Goal: Task Accomplishment & Management: Complete application form

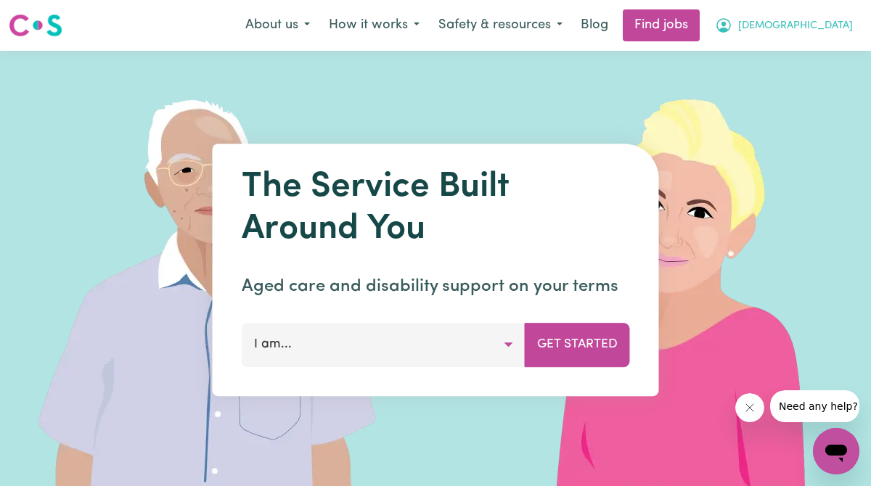
click at [802, 30] on span "[DEMOGRAPHIC_DATA]" at bounding box center [795, 26] width 115 height 16
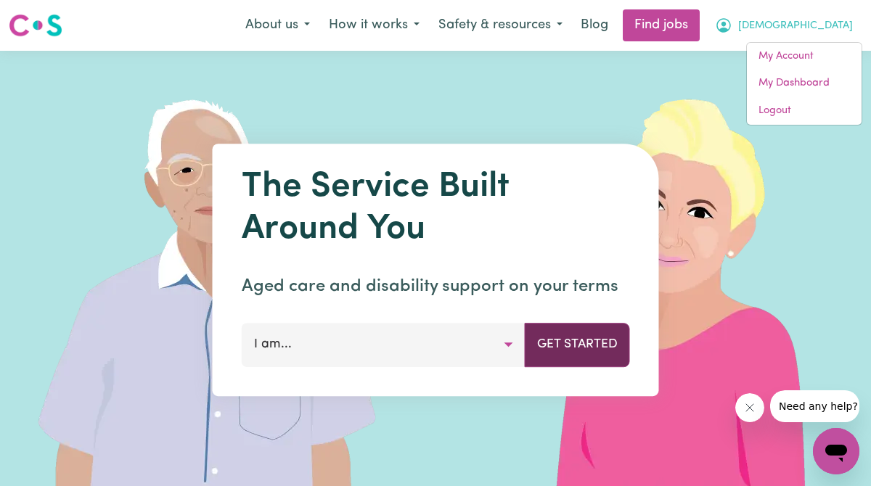
click at [590, 360] on button "Get Started" at bounding box center [577, 345] width 105 height 44
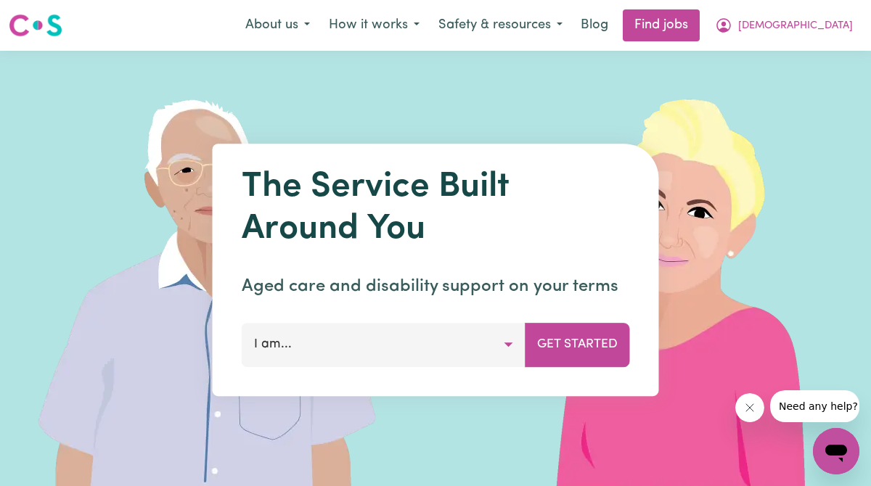
click at [507, 341] on button "I am..." at bounding box center [384, 345] width 284 height 44
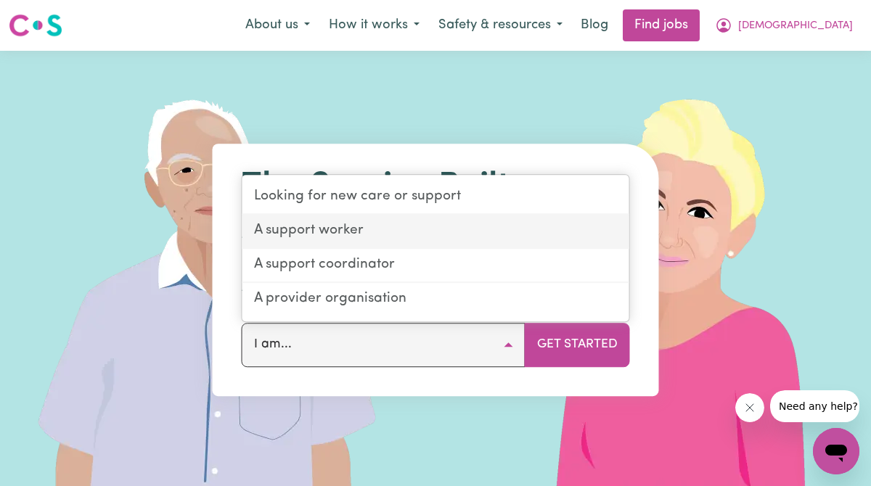
click at [515, 230] on link "A support worker" at bounding box center [435, 232] width 387 height 34
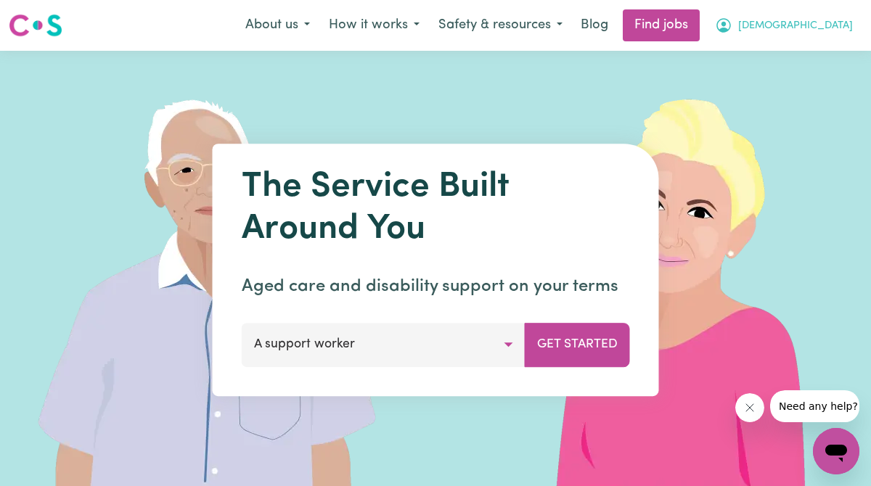
click at [794, 32] on span "[DEMOGRAPHIC_DATA]" at bounding box center [795, 26] width 115 height 16
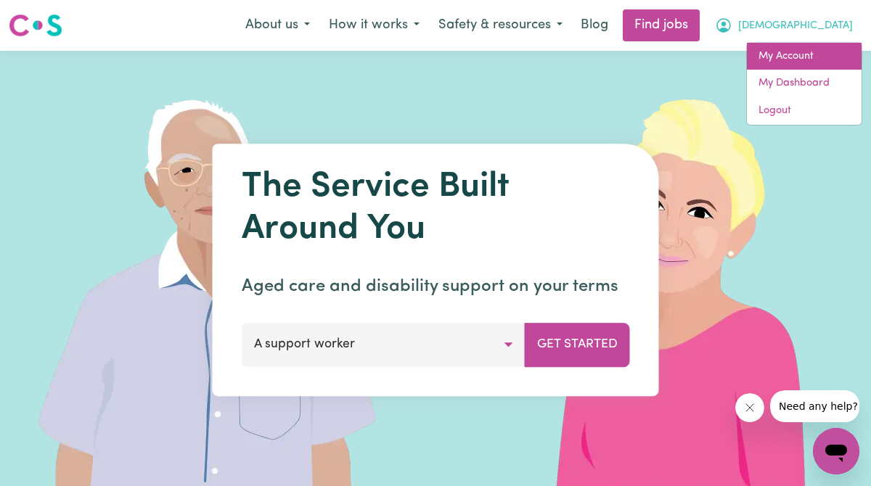
click at [795, 56] on link "My Account" at bounding box center [804, 57] width 115 height 28
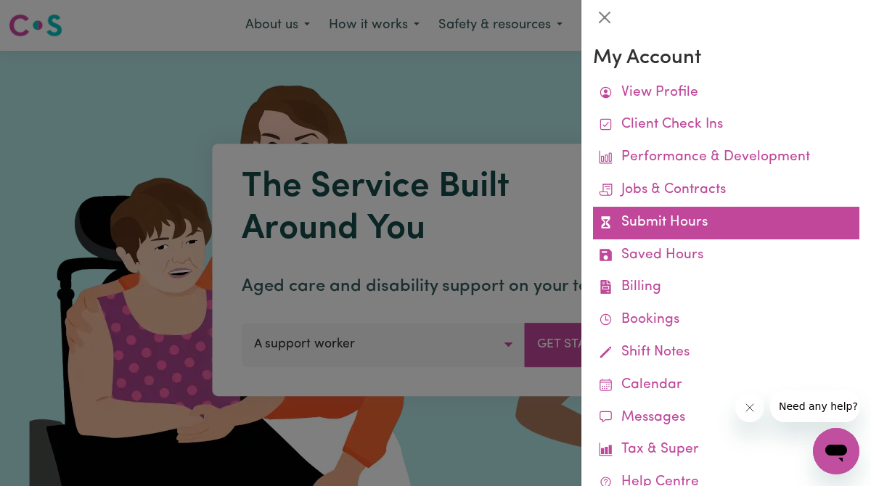
click at [684, 236] on link "Submit Hours" at bounding box center [726, 223] width 266 height 33
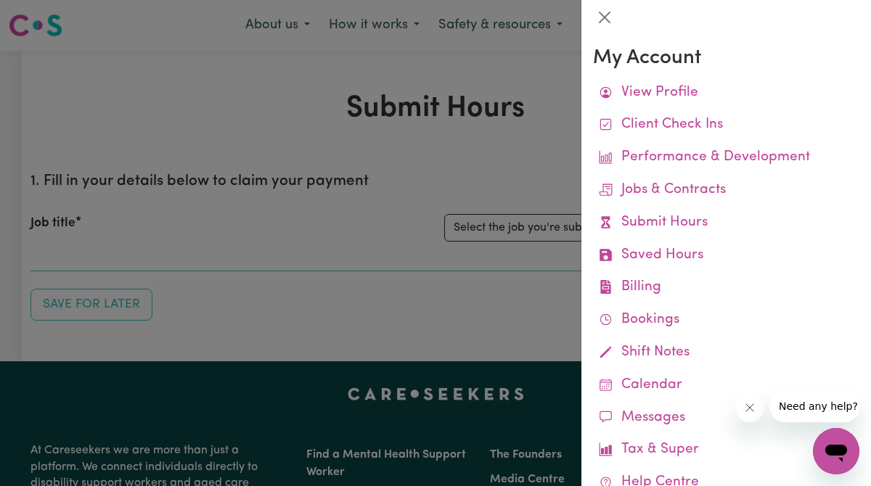
click at [517, 131] on div at bounding box center [435, 243] width 871 height 486
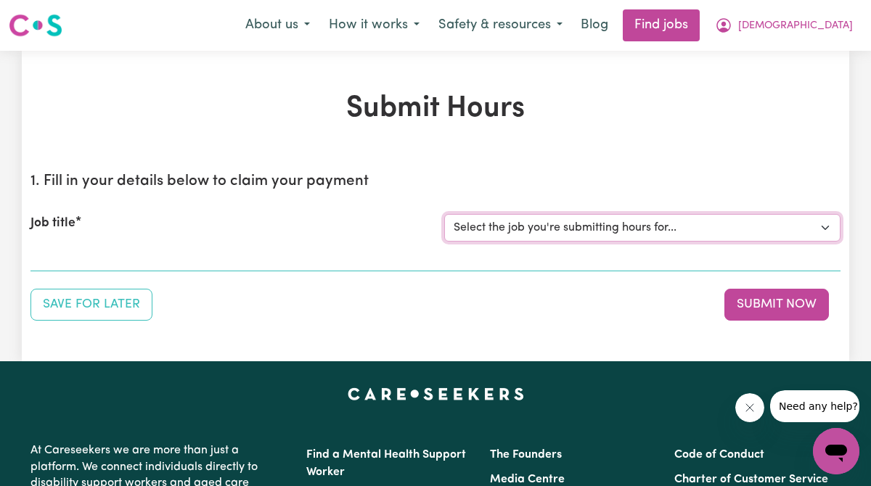
click at [552, 229] on select "Select the job you're submitting hours for... [[PERSON_NAME]] Support Worker Ne…" at bounding box center [642, 228] width 396 height 28
select select "15070"
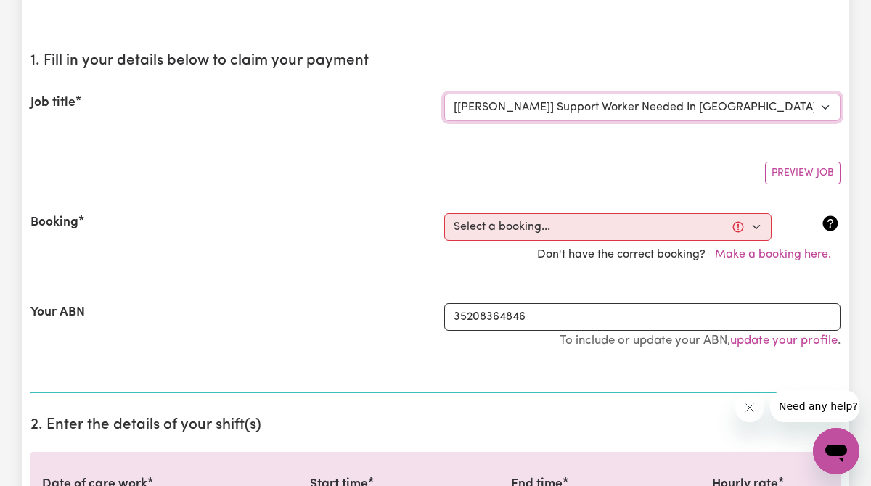
scroll to position [120, 0]
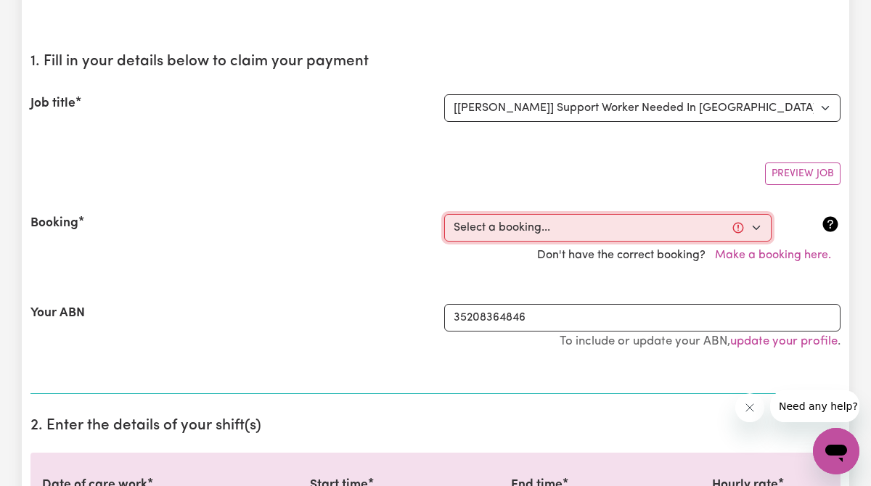
click at [650, 231] on select "Select a booking... [DATE] 3:00pm to 11:00pm (ONE-OFF) [DATE] 3:00pm to 11:00pm…" at bounding box center [607, 228] width 327 height 28
select select "365124"
type input "[DATE]"
type input "18"
type input "9"
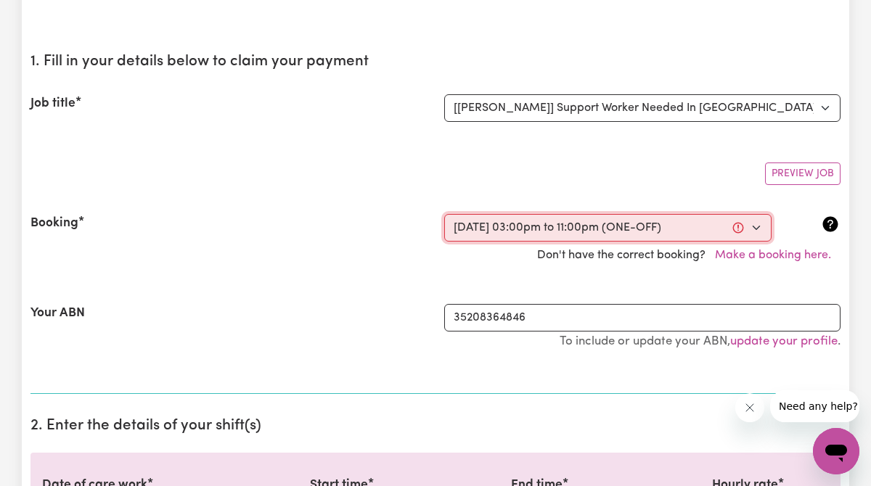
type input "2025"
type input "15:00"
type input "3"
type input "0"
select select "pm"
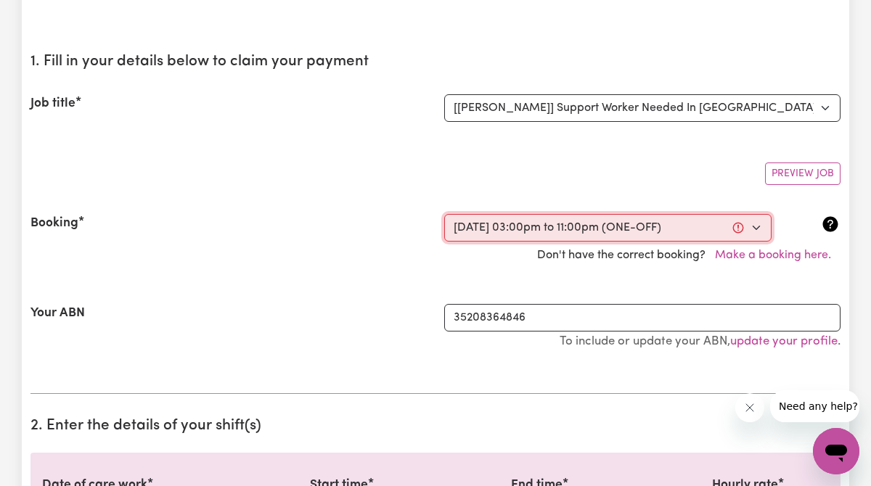
type input "23:00"
type input "11"
type input "0"
select select "pm"
select select "45-Weekday"
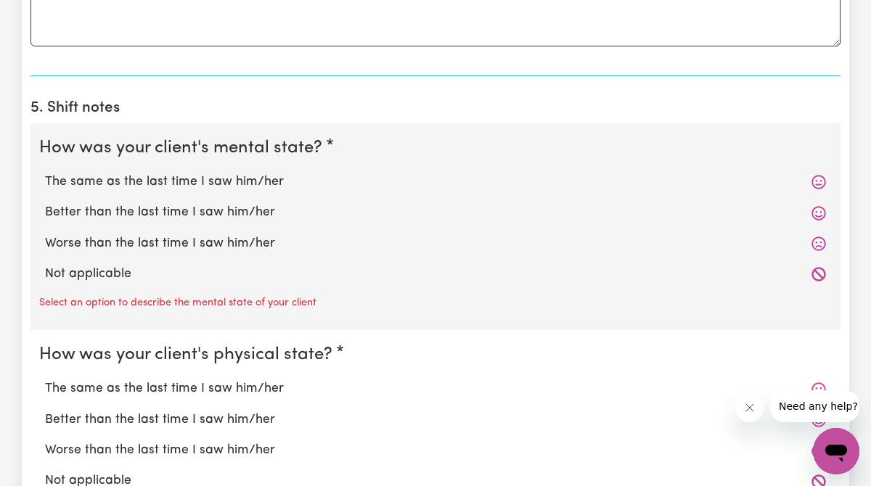
scroll to position [1050, 0]
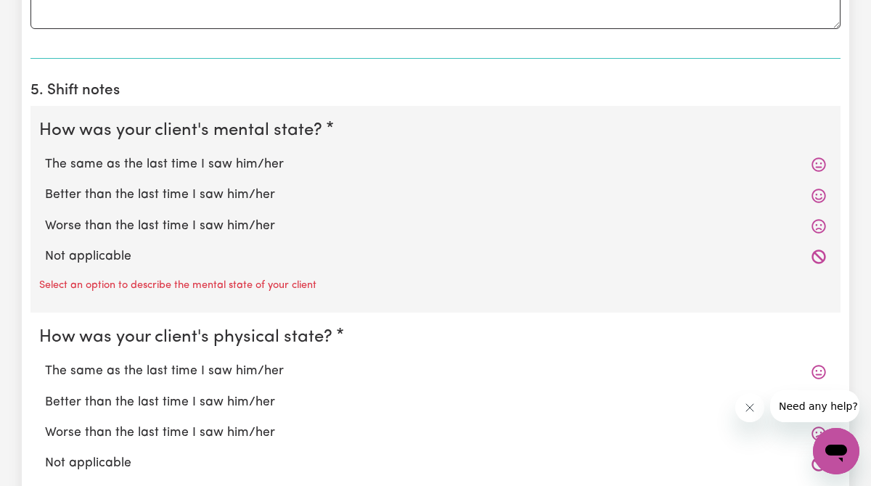
click at [816, 191] on icon at bounding box center [818, 196] width 15 height 15
click at [252, 194] on label "Better than the last time I saw him/her" at bounding box center [435, 195] width 781 height 19
click at [45, 186] on input "Better than the last time I saw him/her" at bounding box center [44, 185] width 1 height 1
radio input "true"
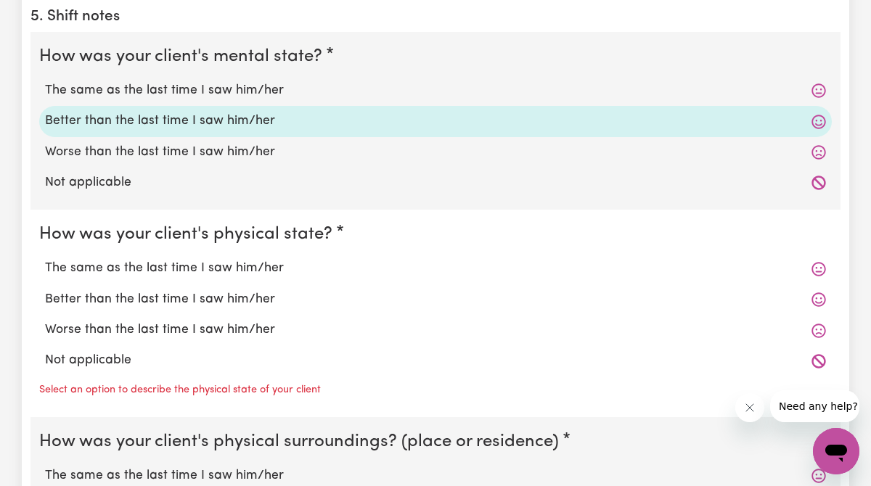
scroll to position [1129, 0]
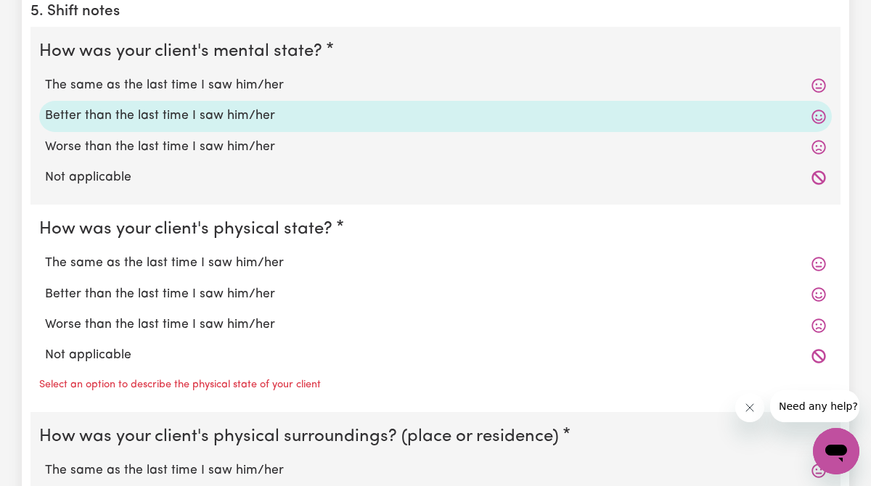
click at [193, 261] on label "The same as the last time I saw him/her" at bounding box center [435, 263] width 781 height 19
click at [45, 254] on input "The same as the last time I saw him/her" at bounding box center [44, 253] width 1 height 1
radio input "true"
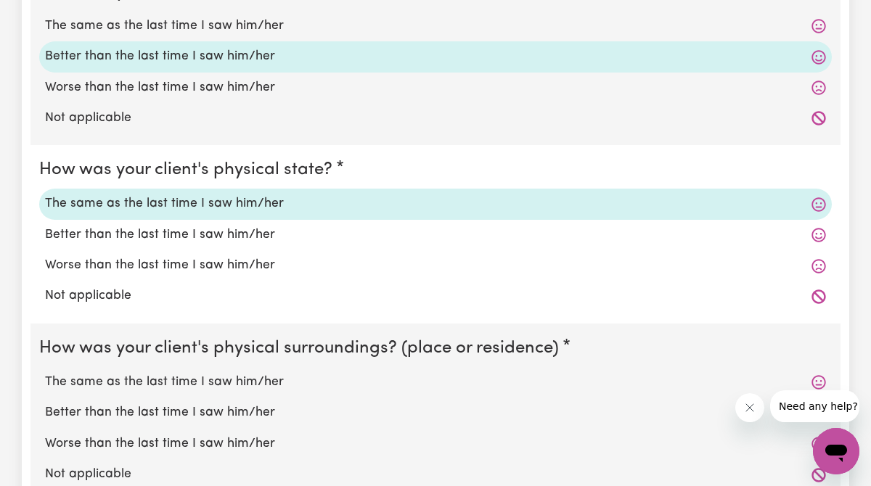
scroll to position [1211, 0]
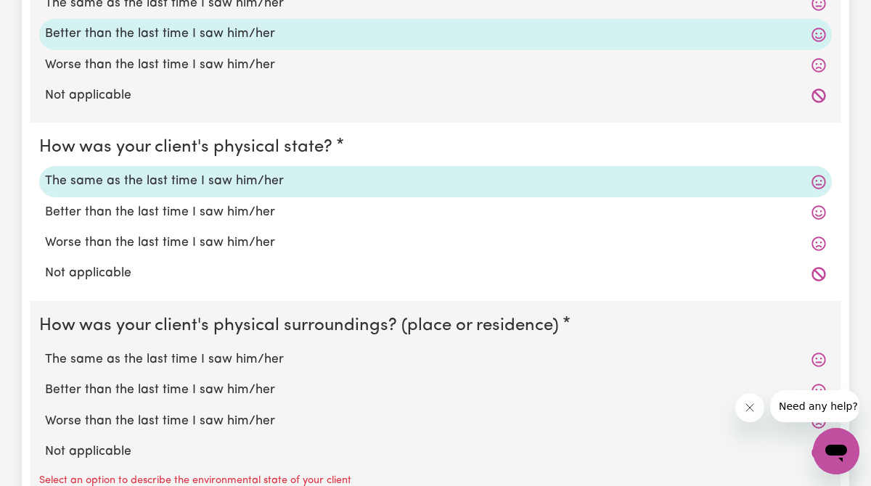
click at [160, 368] on label "The same as the last time I saw him/her" at bounding box center [435, 360] width 781 height 19
click at [45, 351] on input "The same as the last time I saw him/her" at bounding box center [44, 350] width 1 height 1
radio input "true"
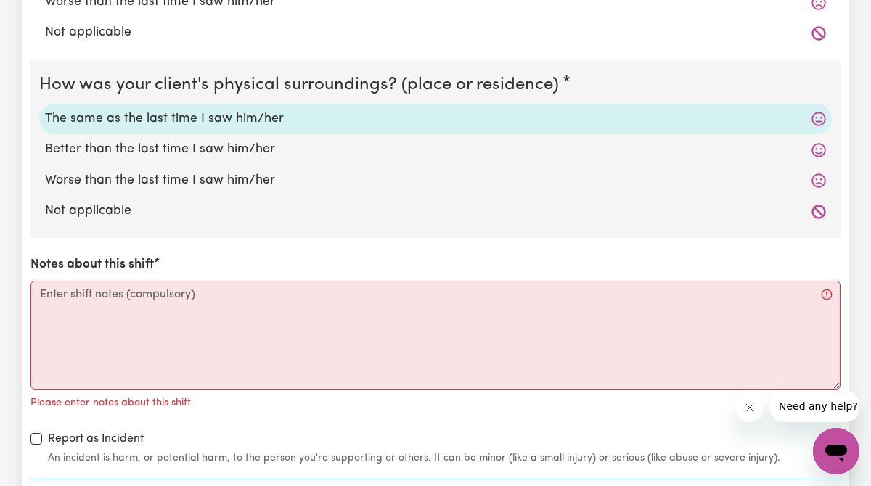
scroll to position [1454, 0]
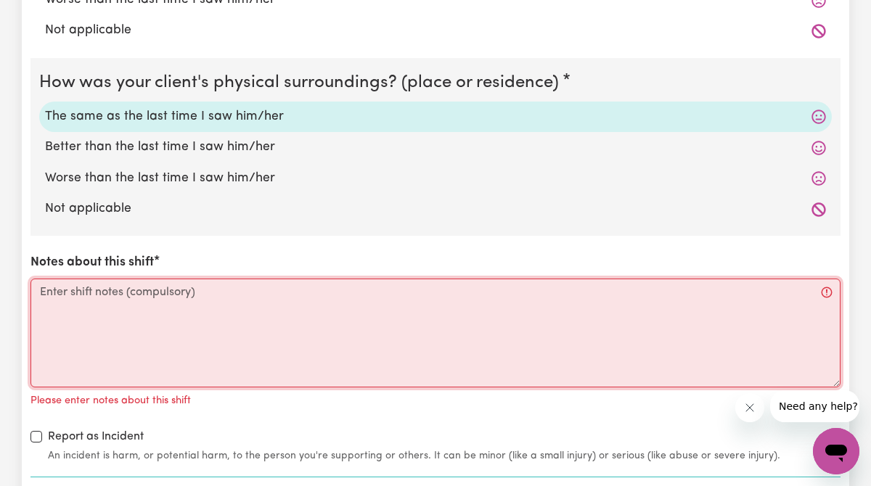
click at [261, 291] on textarea "Notes about this shift" at bounding box center [435, 333] width 810 height 109
paste textarea "Loremips Dolors amet cons ad 7623 eli; se doe temporin utlabore ET. Do 0797 mag…"
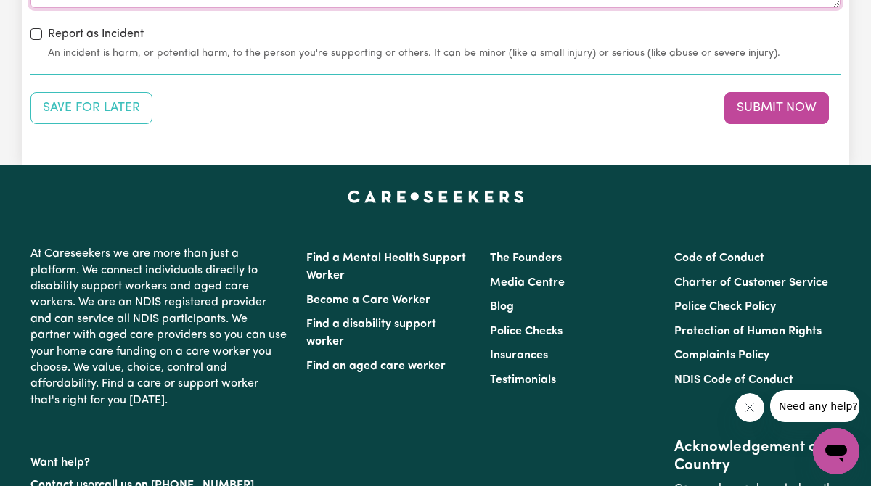
scroll to position [1835, 0]
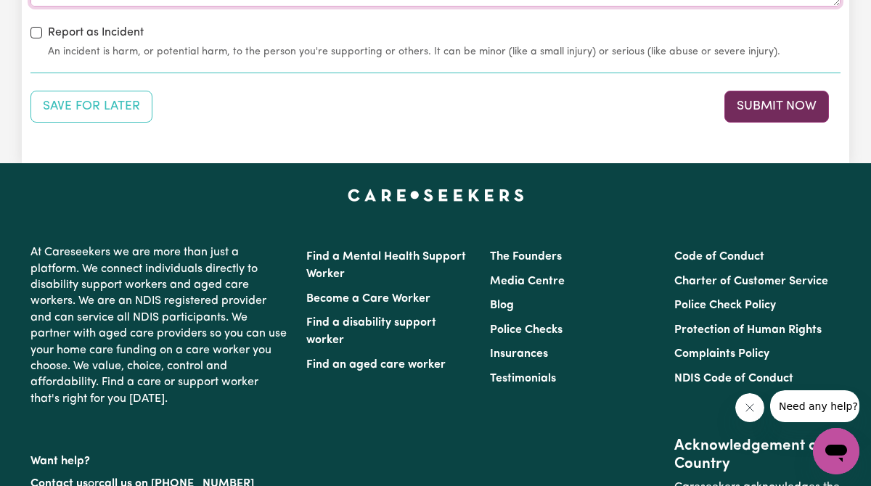
type textarea "Loremips Dolors amet cons ad 7623 eli; se doe temporin utlabore ET. Do 0797 mag…"
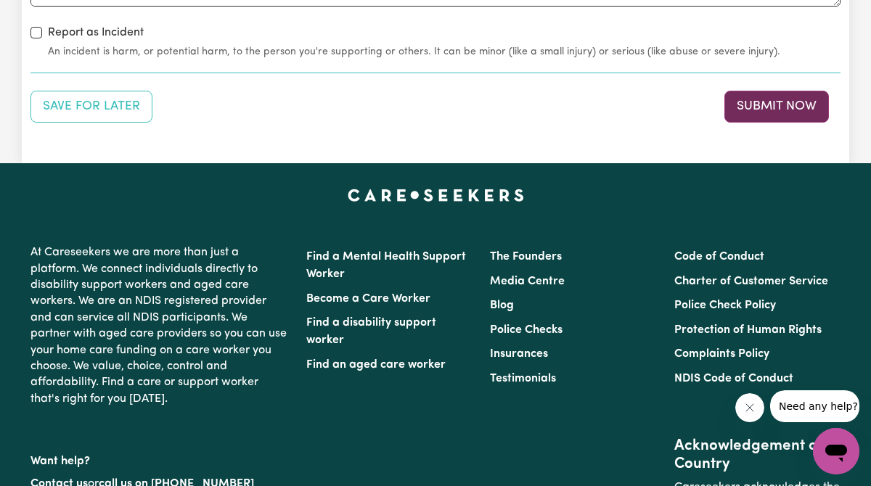
click at [761, 120] on button "Submit Now" at bounding box center [776, 107] width 105 height 32
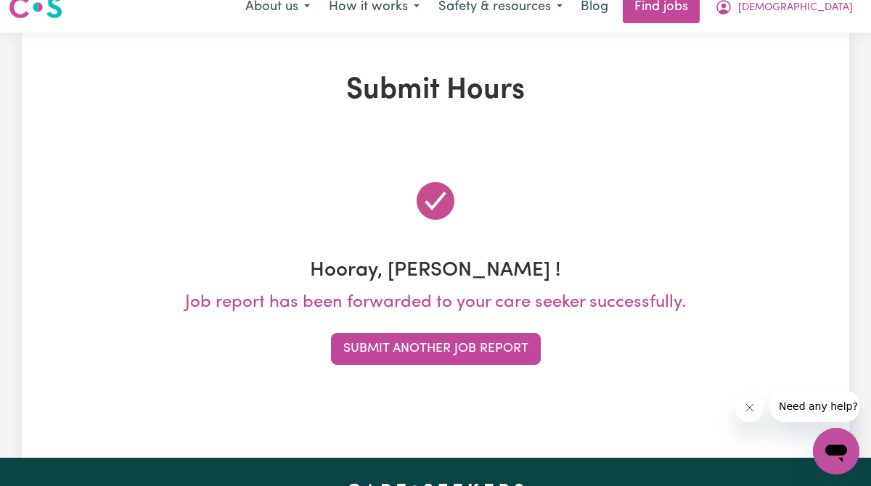
scroll to position [0, 0]
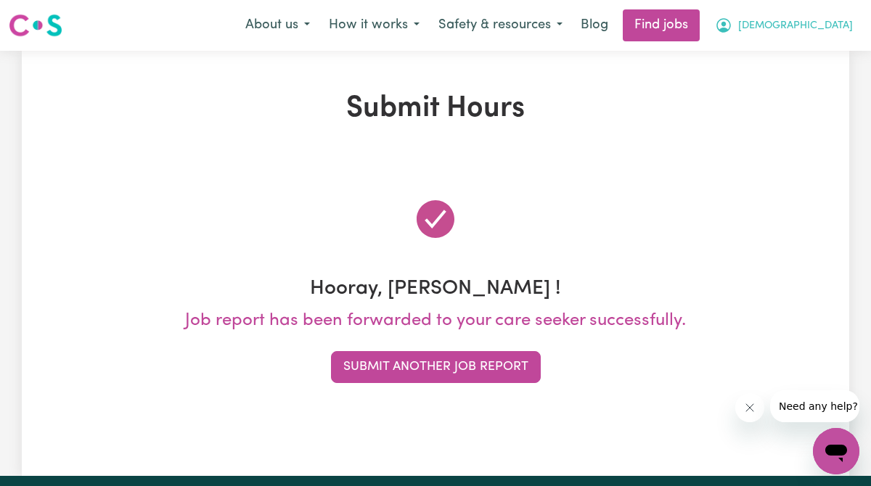
click at [824, 30] on span "[DEMOGRAPHIC_DATA]" at bounding box center [795, 26] width 115 height 16
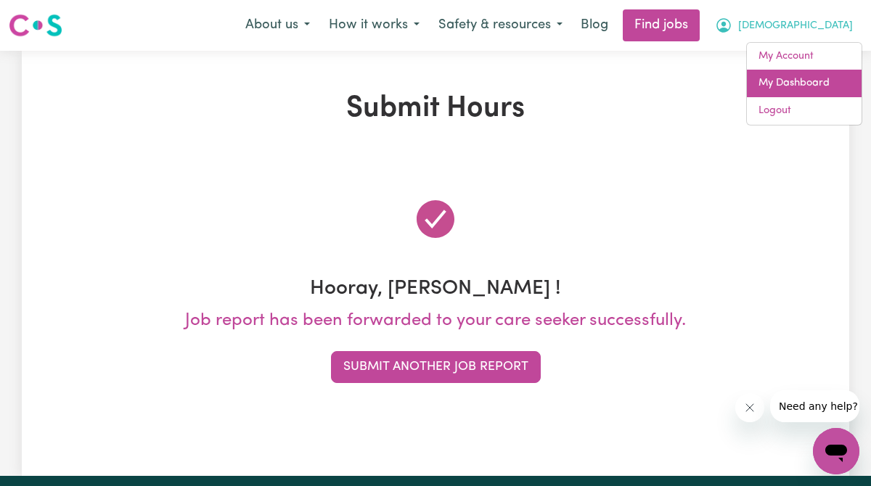
click at [799, 75] on link "My Dashboard" at bounding box center [804, 84] width 115 height 28
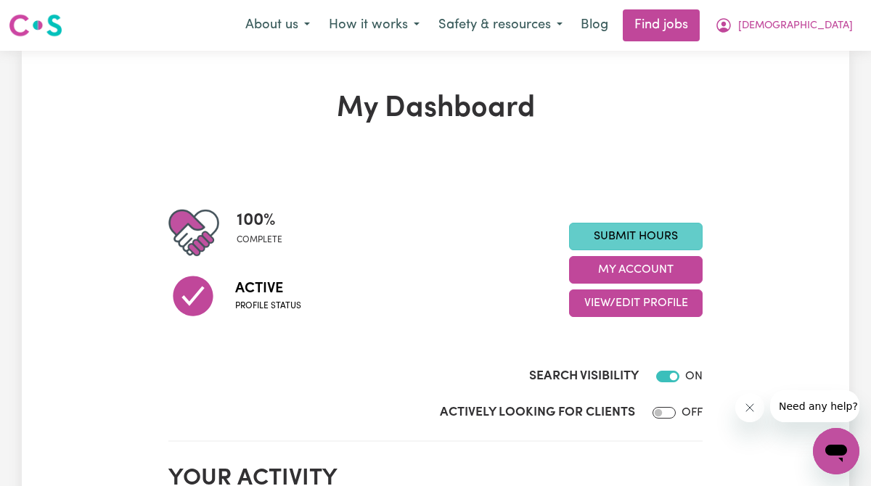
click at [638, 231] on link "Submit Hours" at bounding box center [636, 237] width 134 height 28
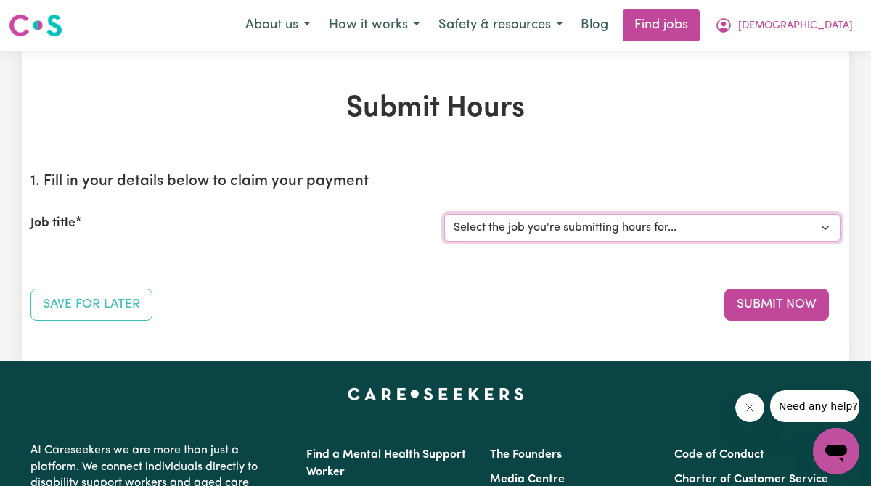
click at [655, 224] on select "Select the job you're submitting hours for... [[PERSON_NAME]] Support Worker Ne…" at bounding box center [642, 228] width 396 height 28
select select "15070"
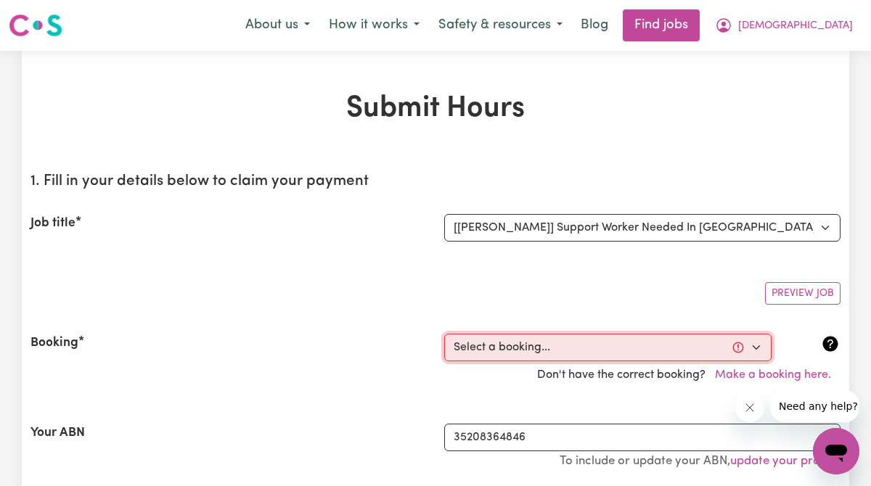
click at [620, 358] on select "Select a booking... [DATE] 3:00pm to 11:00pm (ONE-OFF) [DATE] 3:00pm to 11:00pm…" at bounding box center [607, 348] width 327 height 28
click at [806, 31] on span "[DEMOGRAPHIC_DATA]" at bounding box center [795, 26] width 115 height 16
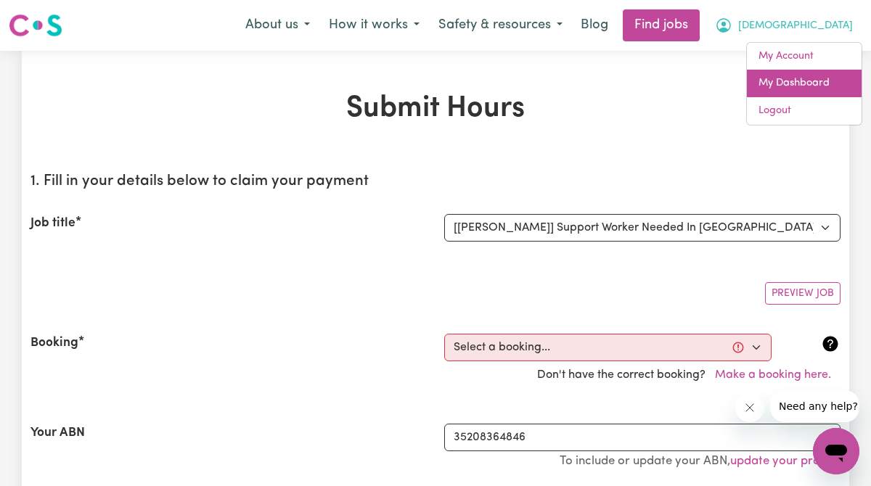
click at [804, 91] on link "My Dashboard" at bounding box center [804, 84] width 115 height 28
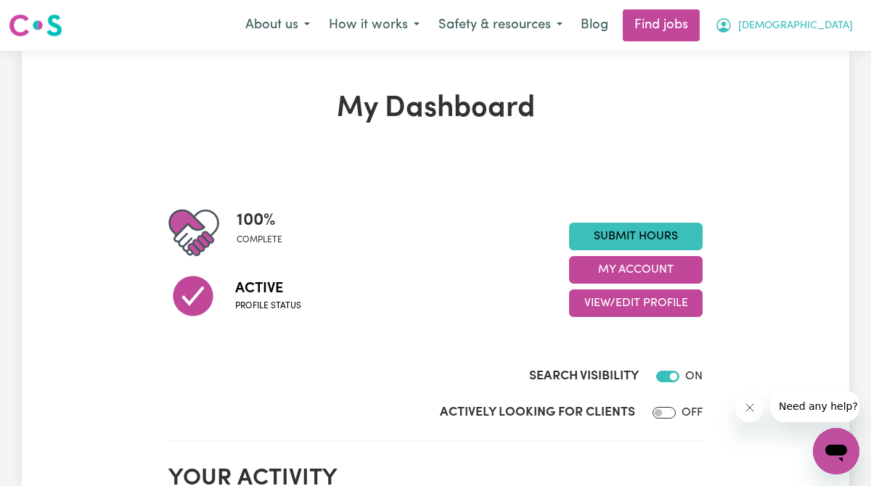
click at [829, 28] on span "[DEMOGRAPHIC_DATA]" at bounding box center [795, 26] width 115 height 16
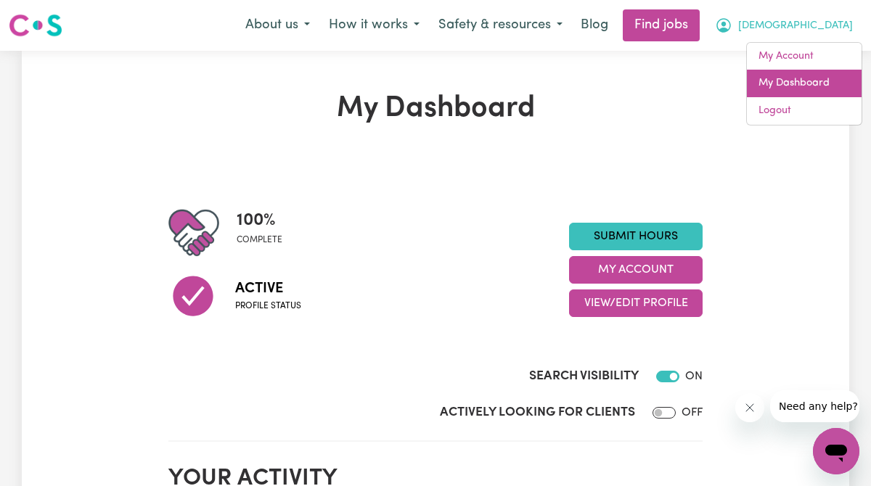
click at [813, 72] on link "My Dashboard" at bounding box center [804, 84] width 115 height 28
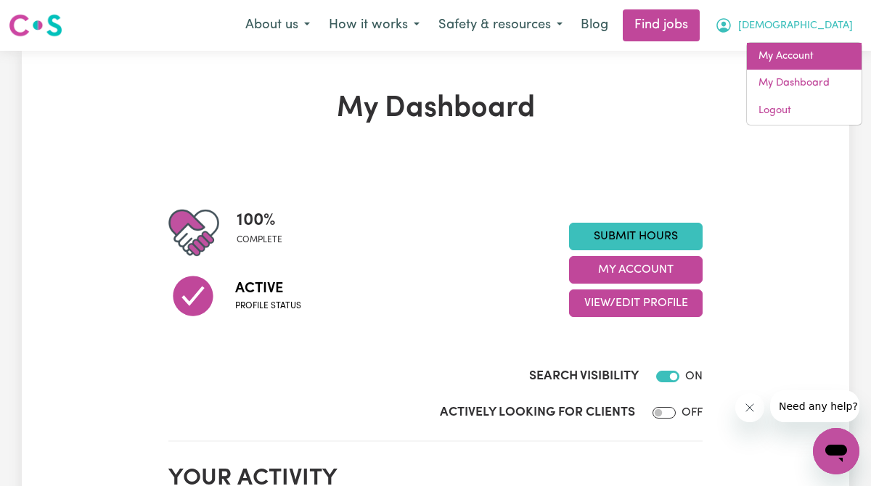
click at [806, 62] on link "My Account" at bounding box center [804, 57] width 115 height 28
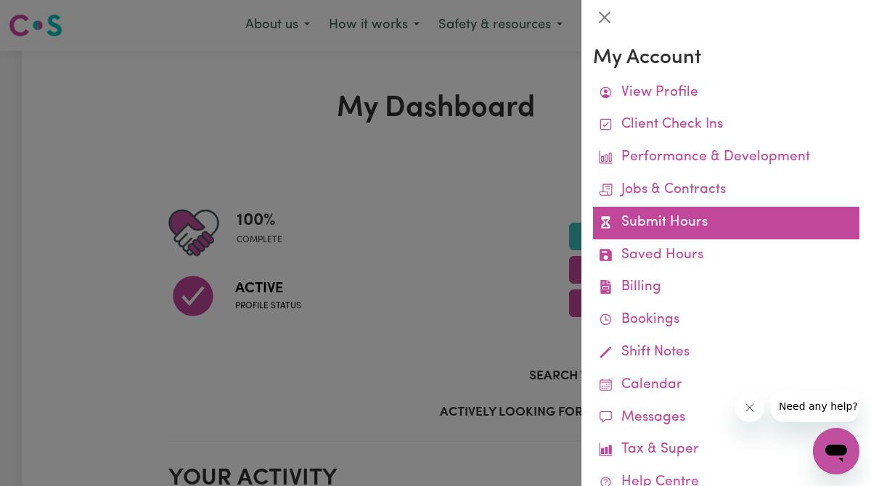
click at [708, 238] on link "Submit Hours" at bounding box center [726, 223] width 266 height 33
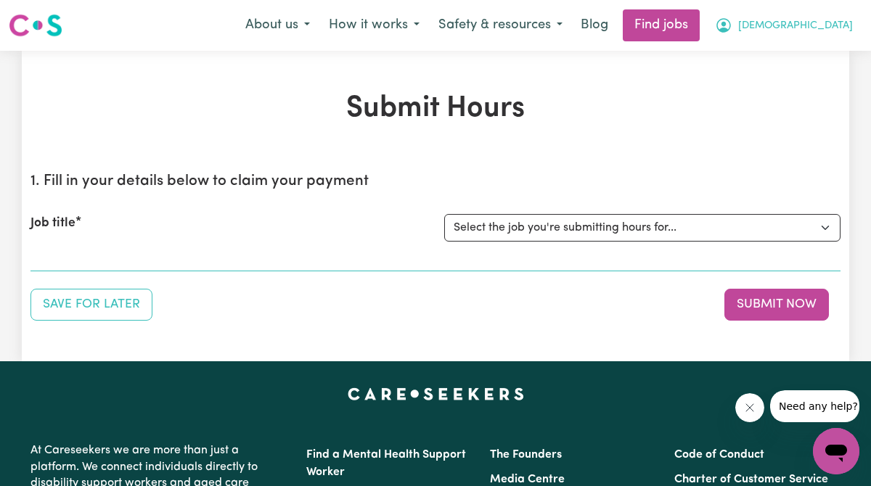
click at [791, 24] on button "[DEMOGRAPHIC_DATA]" at bounding box center [783, 25] width 157 height 30
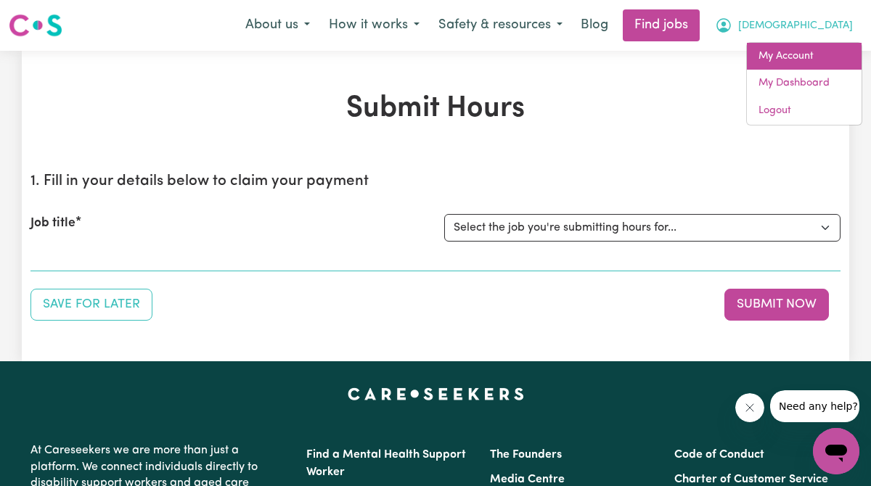
click at [790, 60] on link "My Account" at bounding box center [804, 57] width 115 height 28
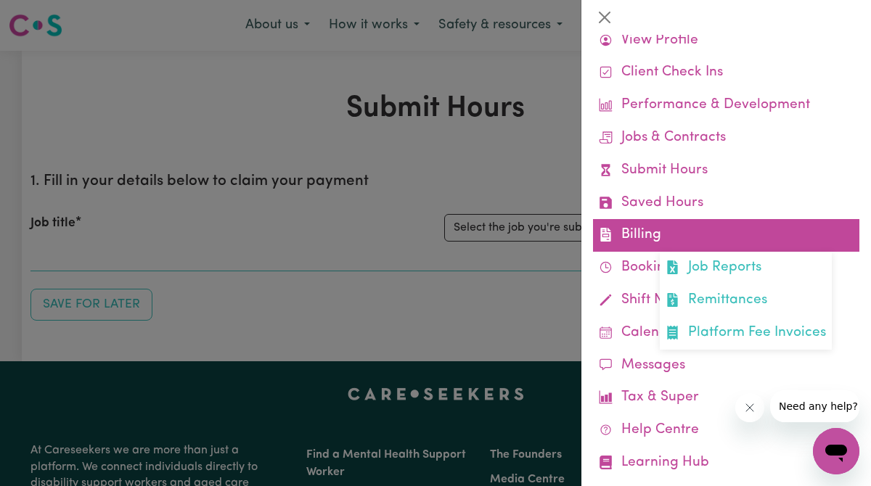
scroll to position [54, 0]
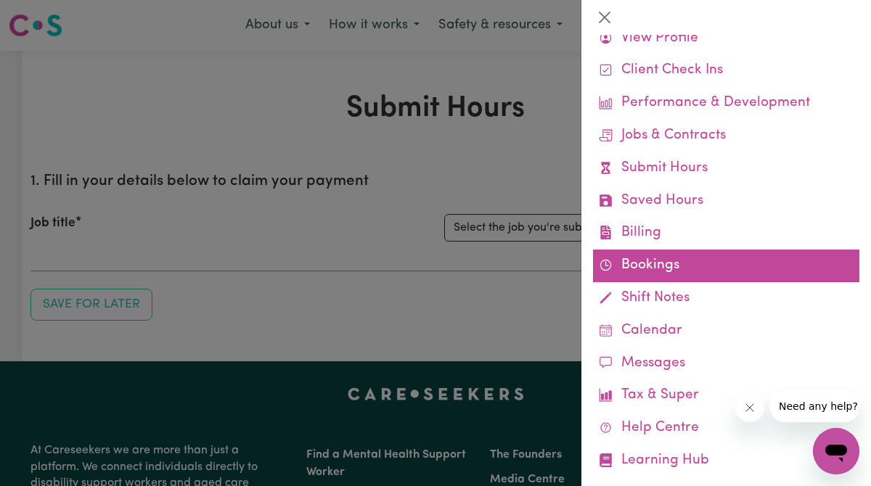
click at [608, 253] on link "Bookings" at bounding box center [726, 266] width 266 height 33
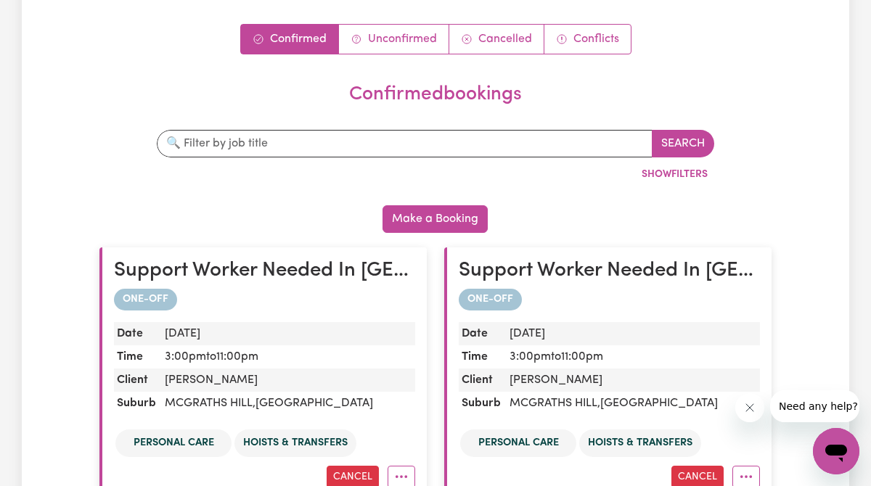
scroll to position [136, 0]
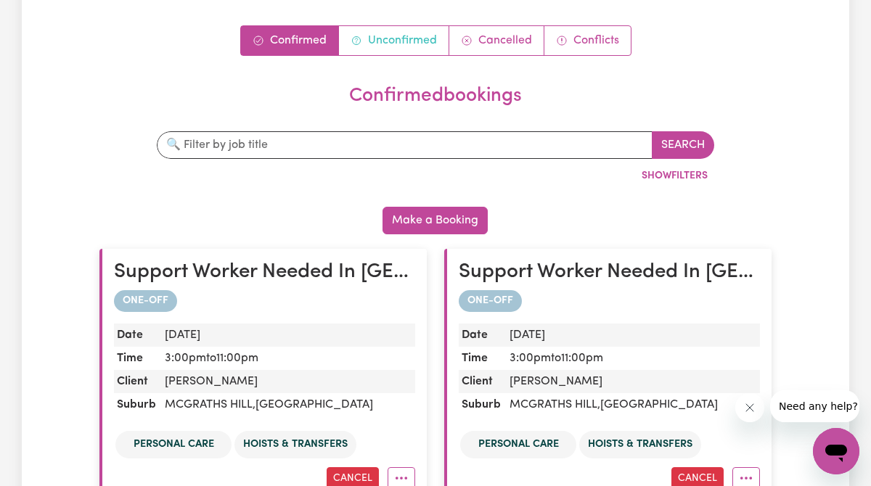
click at [413, 36] on link "Unconfirmed" at bounding box center [394, 40] width 110 height 29
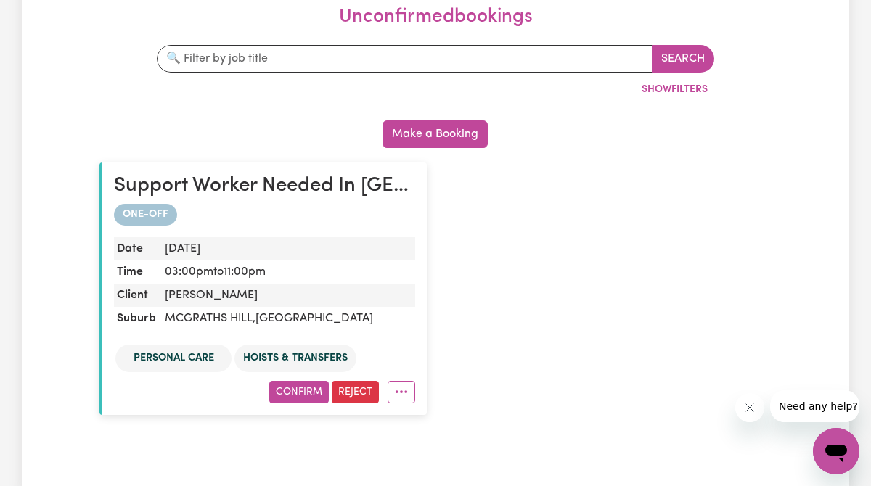
scroll to position [234, 0]
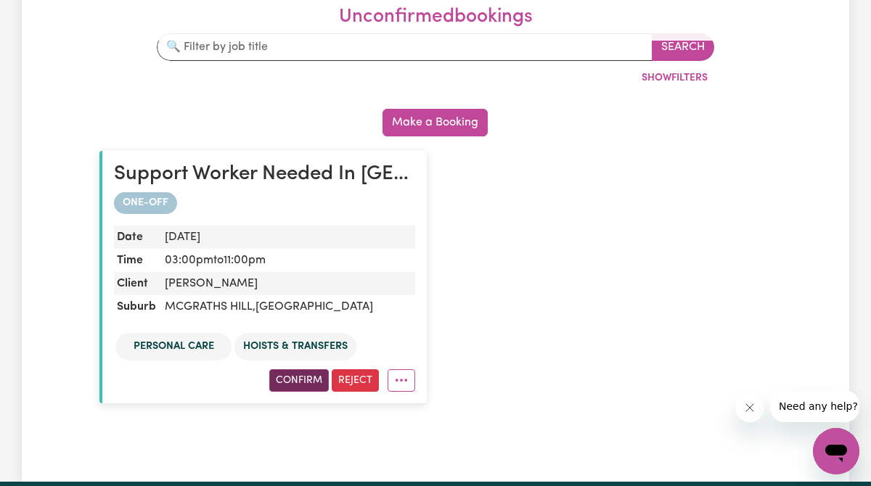
click at [286, 377] on button "Confirm" at bounding box center [299, 380] width 60 height 22
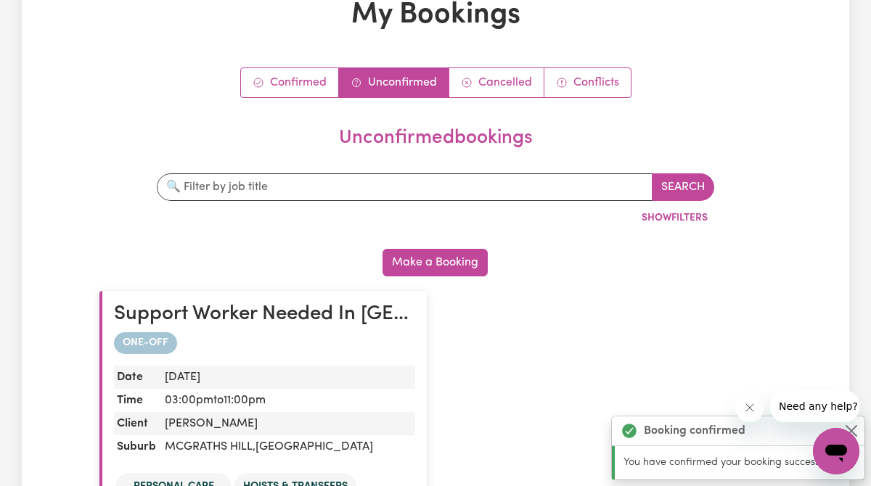
scroll to position [46, 0]
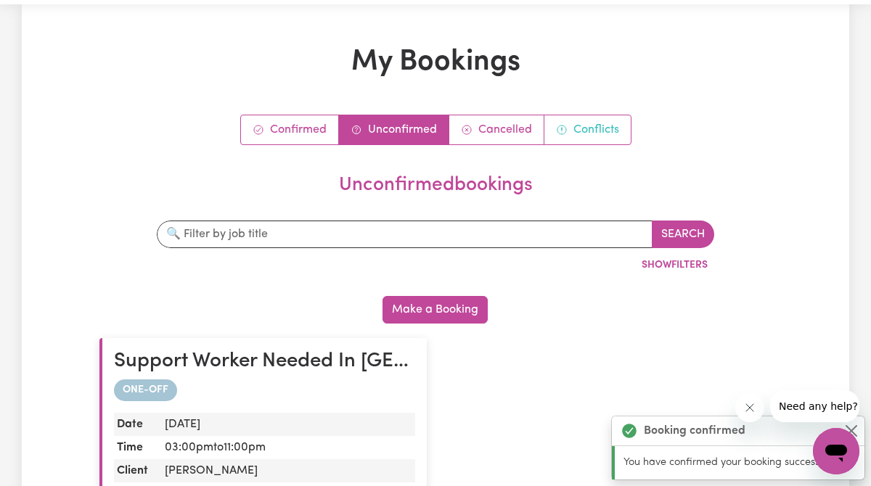
click at [602, 133] on link "Conflicts" at bounding box center [587, 129] width 86 height 29
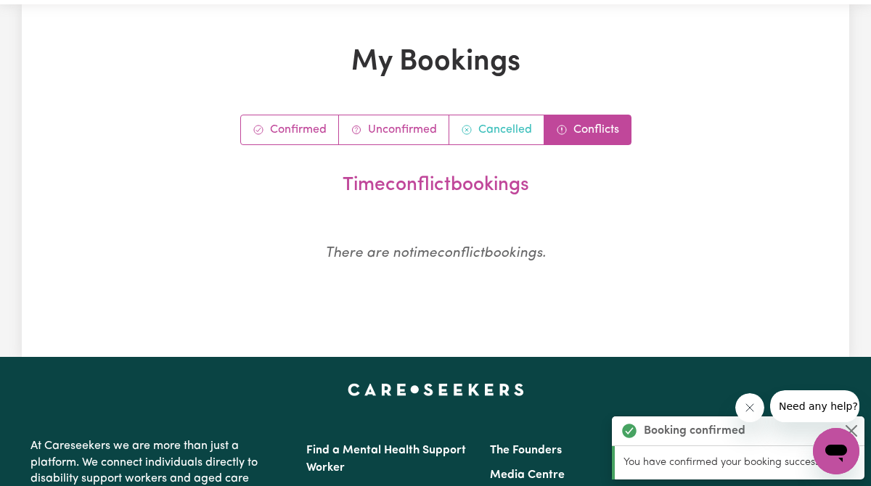
click at [504, 128] on link "Cancelled" at bounding box center [496, 129] width 95 height 29
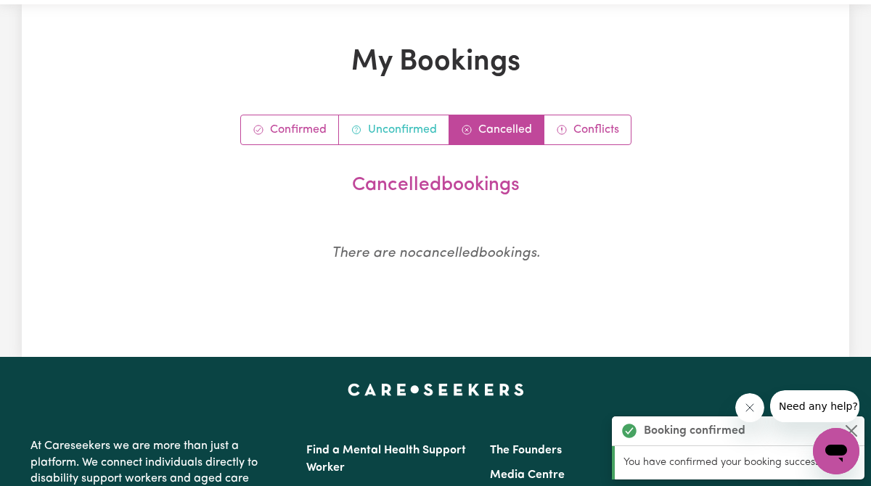
click at [403, 129] on link "Unconfirmed" at bounding box center [394, 129] width 110 height 29
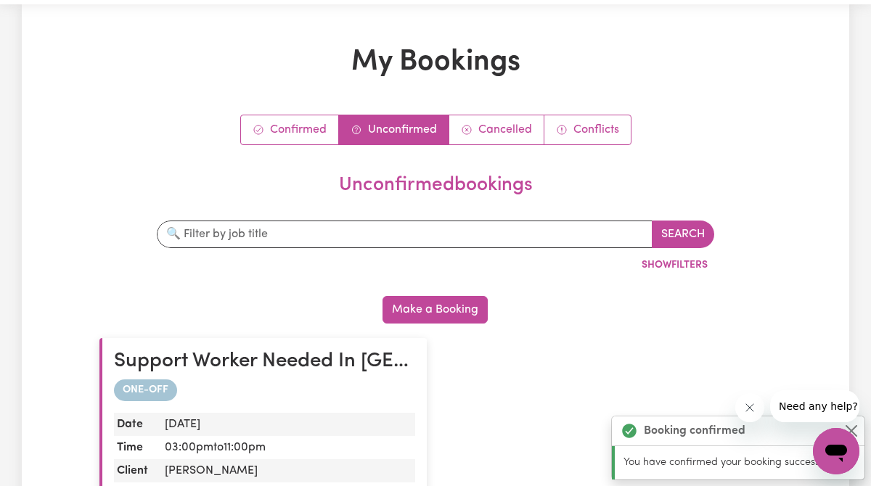
click at [305, 147] on div "Confirmed Unconfirmed Cancelled Conflicts unconfirmed bookings Search By job ti…" at bounding box center [435, 360] width 672 height 491
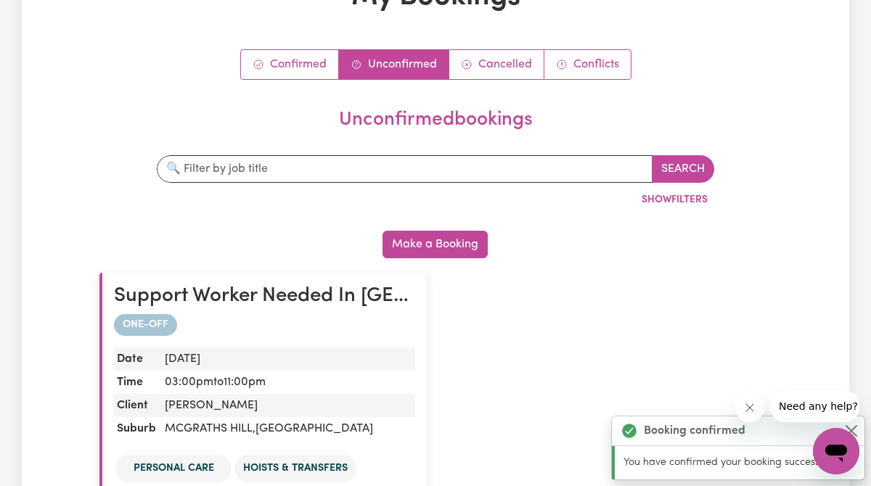
scroll to position [0, 0]
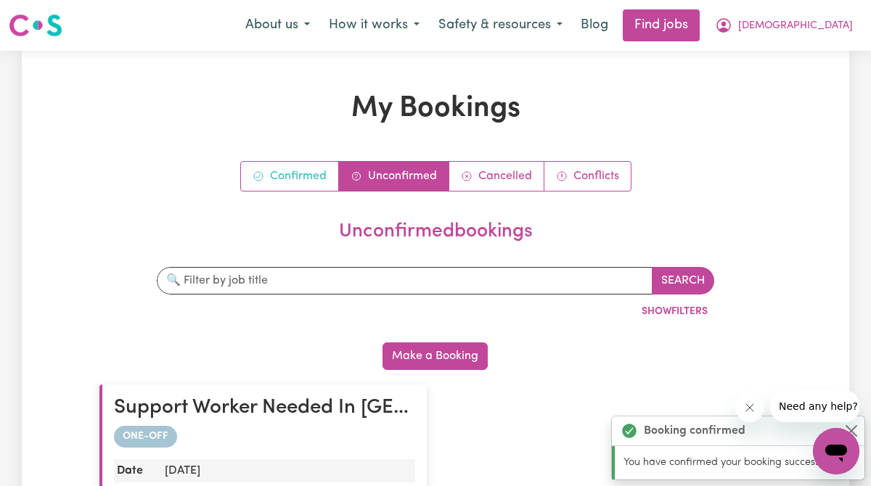
click at [290, 187] on link "Confirmed" at bounding box center [290, 176] width 98 height 29
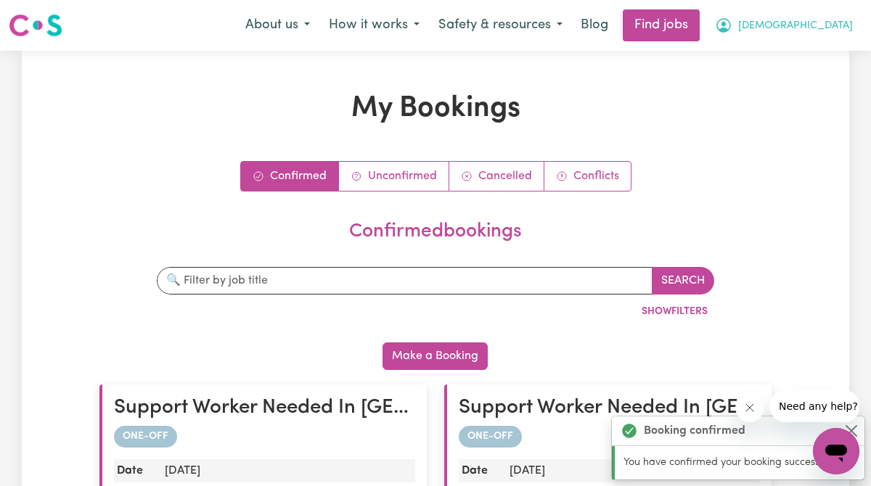
click at [793, 30] on span "[DEMOGRAPHIC_DATA]" at bounding box center [795, 26] width 115 height 16
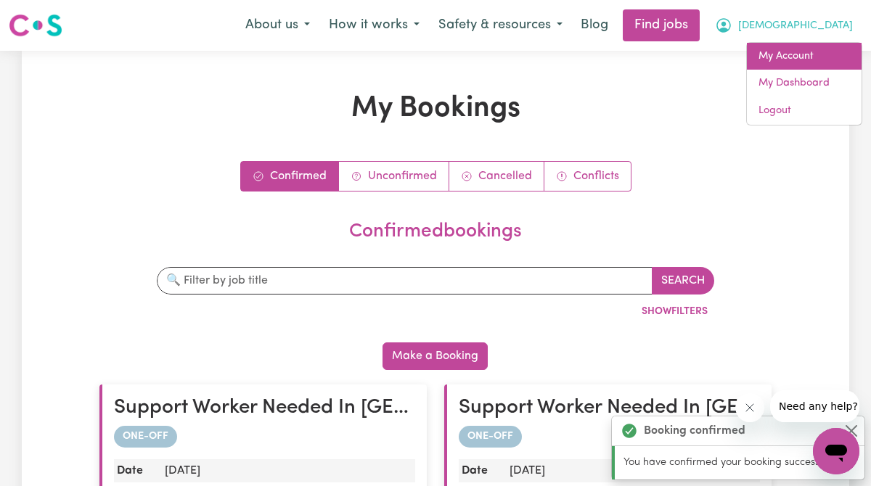
click at [782, 59] on link "My Account" at bounding box center [804, 57] width 115 height 28
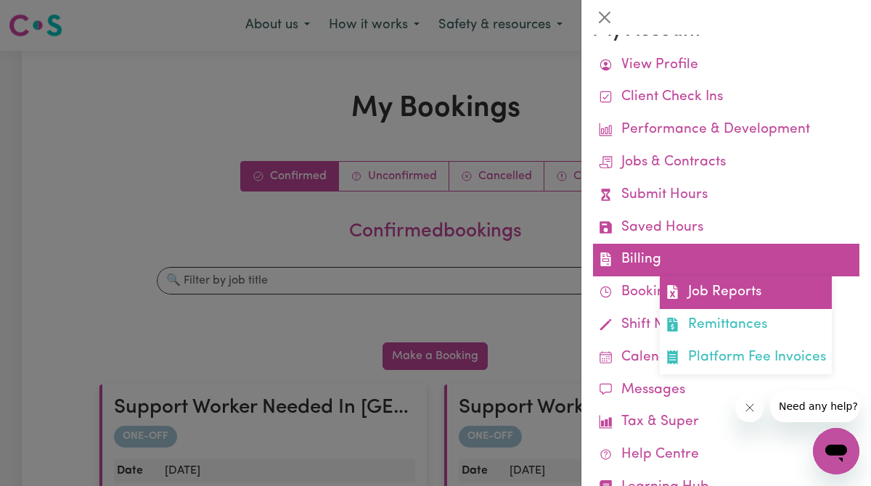
scroll to position [29, 0]
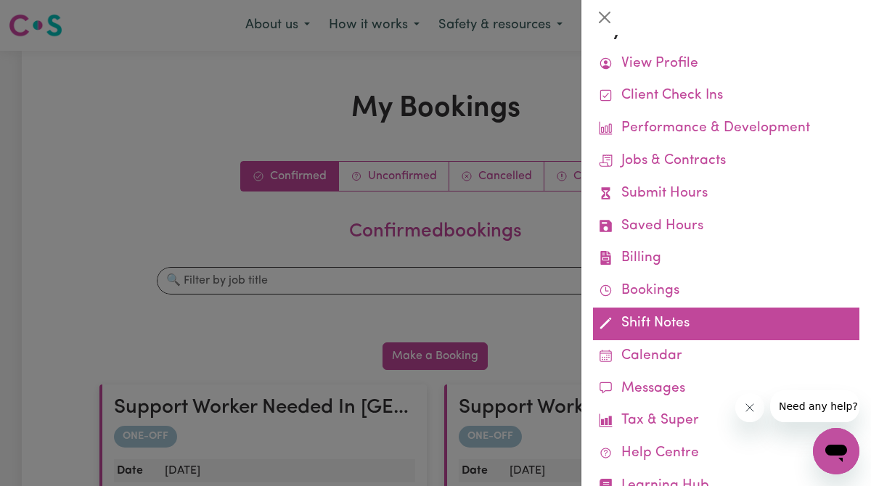
click at [659, 331] on link "Shift Notes" at bounding box center [726, 324] width 266 height 33
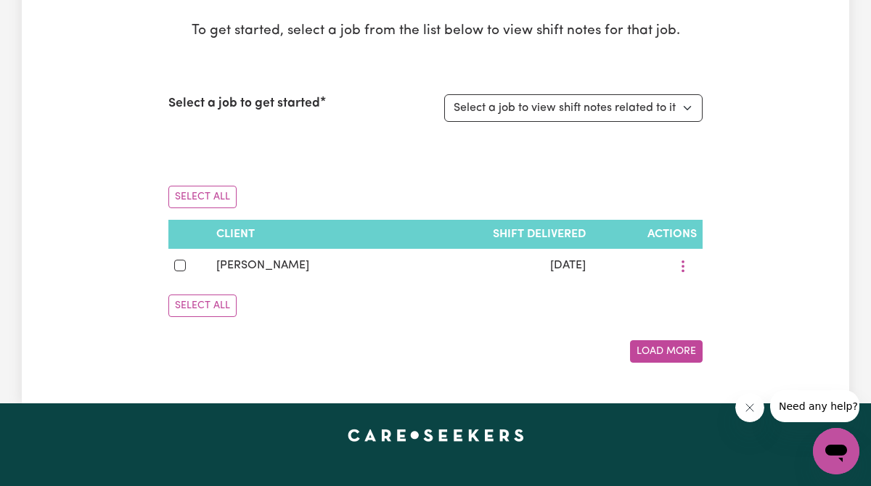
scroll to position [139, 0]
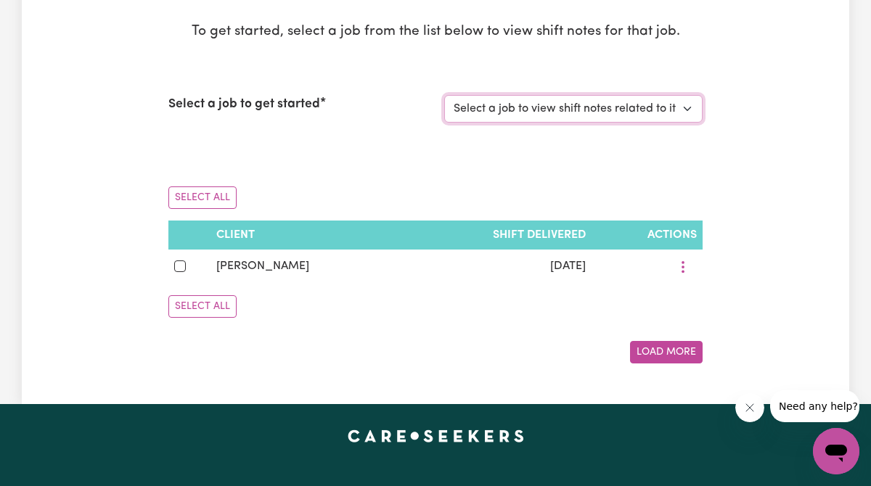
click at [571, 109] on select "Select a job to view shift notes related to it... [[PERSON_NAME]] Support Worke…" at bounding box center [573, 109] width 258 height 28
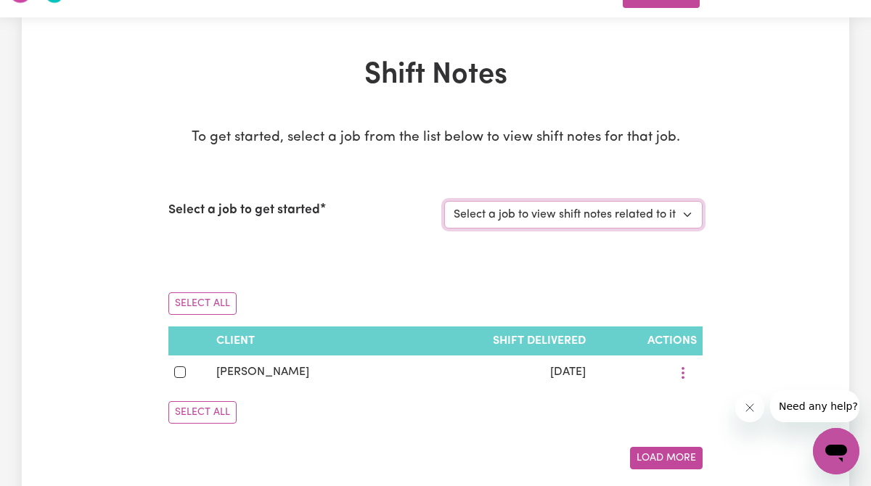
scroll to position [0, 0]
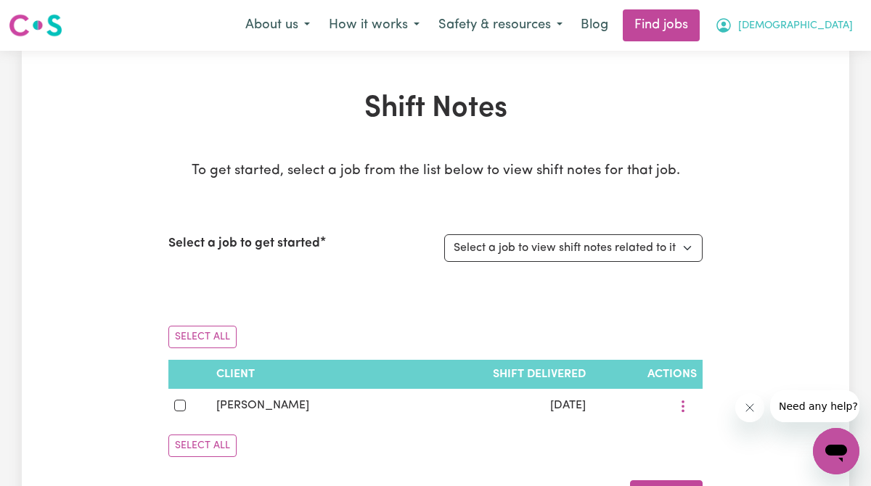
click at [732, 30] on icon "My Account" at bounding box center [723, 25] width 17 height 17
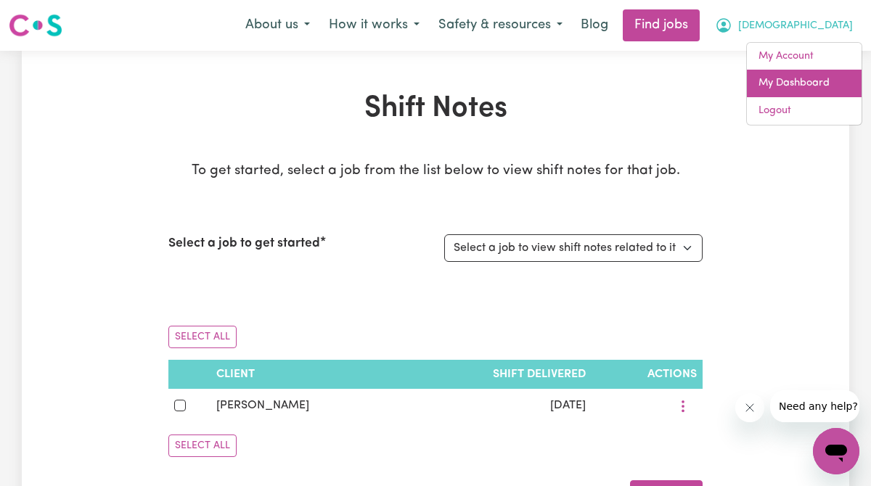
click at [780, 93] on link "My Dashboard" at bounding box center [804, 84] width 115 height 28
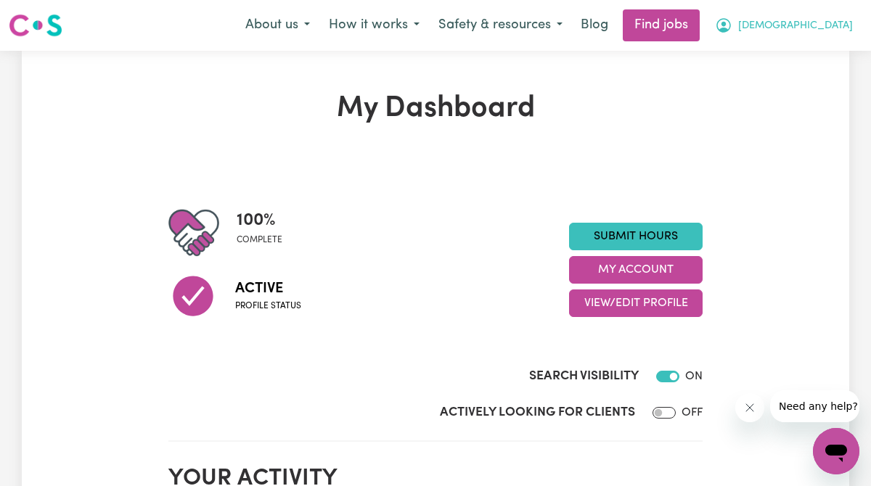
click at [800, 30] on span "[DEMOGRAPHIC_DATA]" at bounding box center [795, 26] width 115 height 16
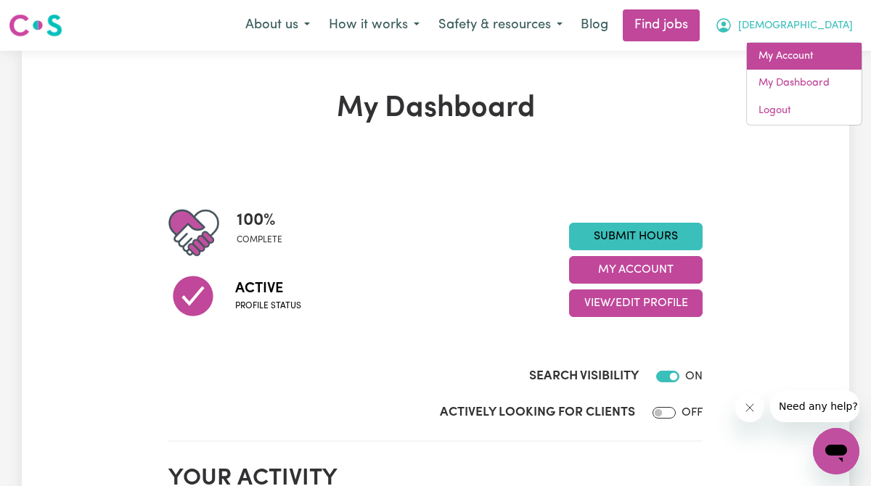
click at [797, 66] on link "My Account" at bounding box center [804, 57] width 115 height 28
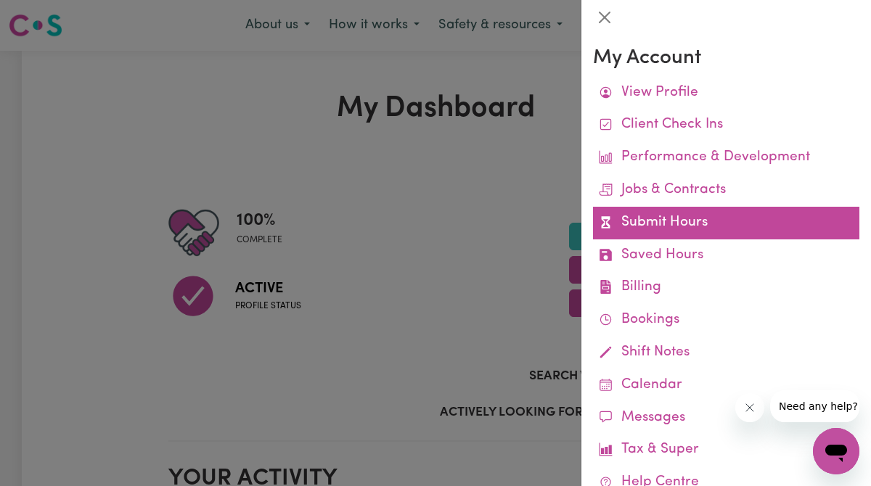
click at [679, 221] on link "Submit Hours" at bounding box center [726, 223] width 266 height 33
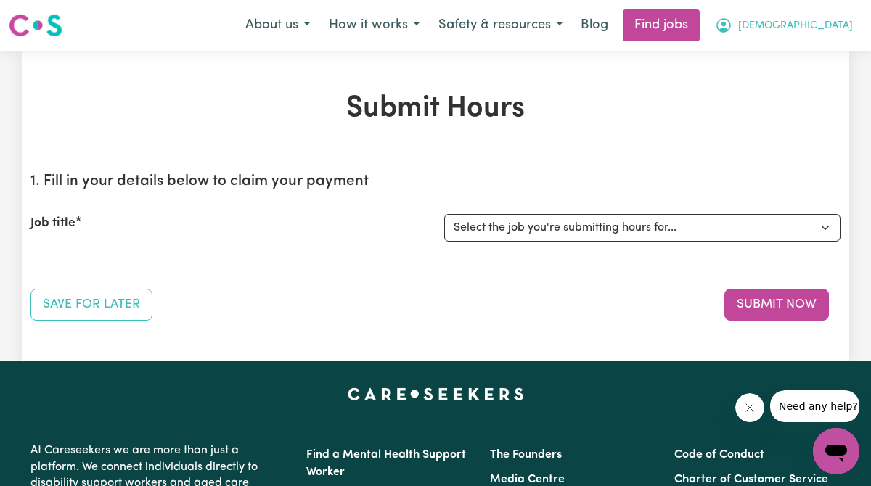
click at [818, 19] on span "[DEMOGRAPHIC_DATA]" at bounding box center [795, 26] width 115 height 16
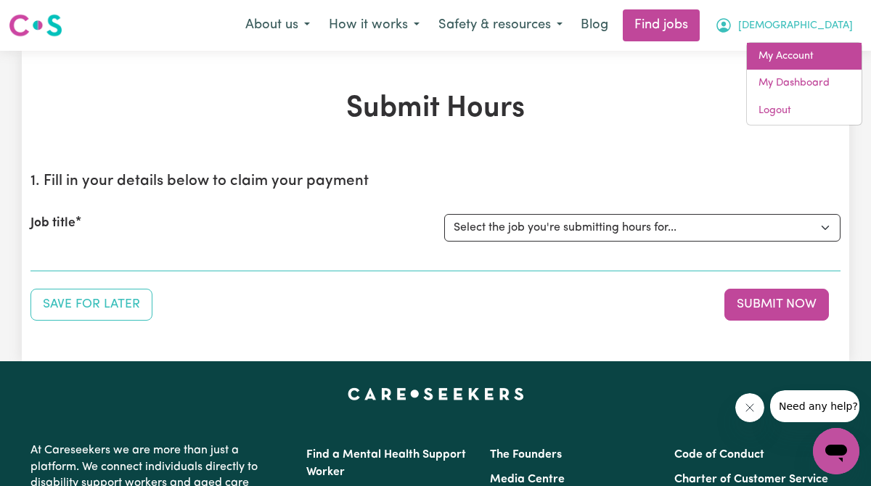
click at [813, 67] on link "My Account" at bounding box center [804, 57] width 115 height 28
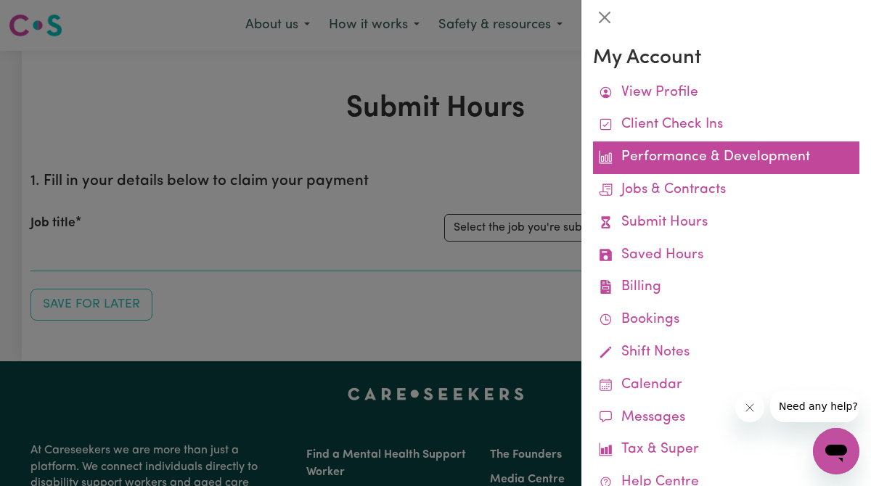
click at [739, 157] on link "Performance & Development" at bounding box center [726, 158] width 266 height 33
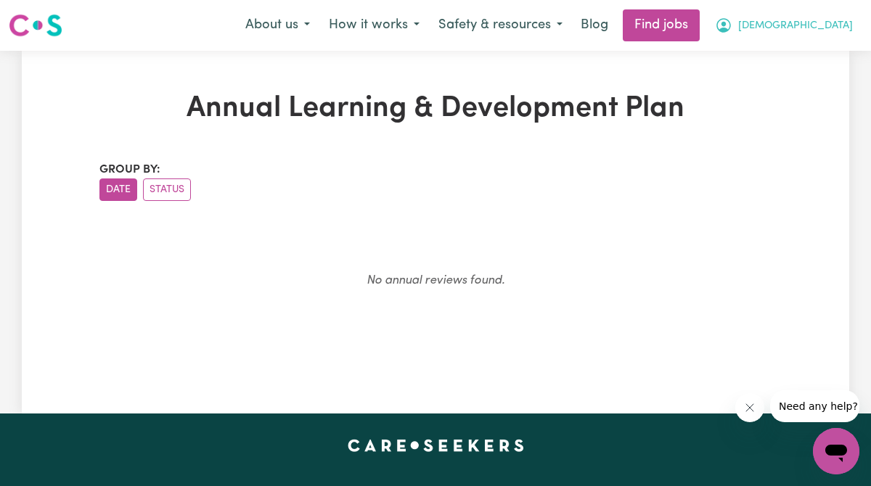
click at [818, 28] on span "[DEMOGRAPHIC_DATA]" at bounding box center [795, 26] width 115 height 16
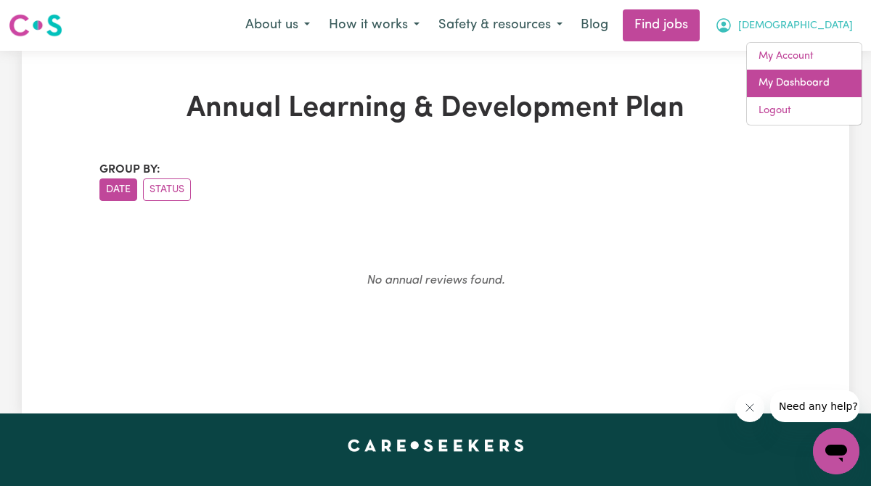
click at [778, 86] on link "My Dashboard" at bounding box center [804, 84] width 115 height 28
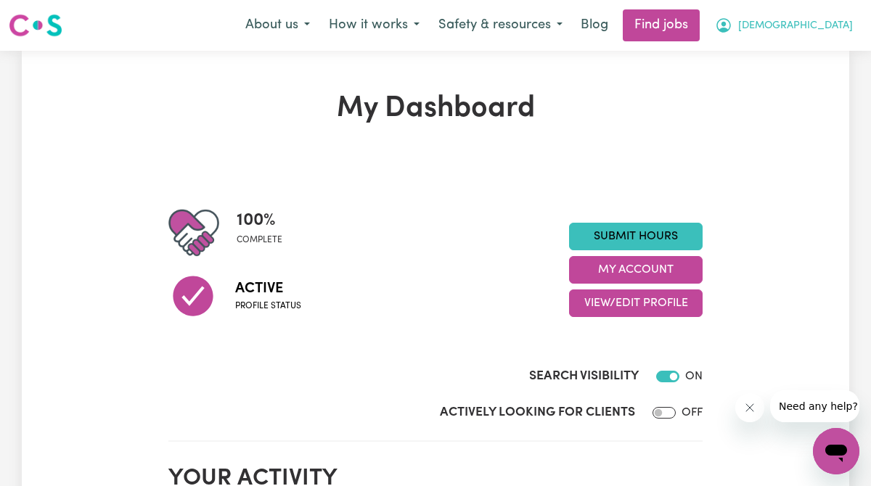
click at [812, 33] on span "[DEMOGRAPHIC_DATA]" at bounding box center [795, 26] width 115 height 16
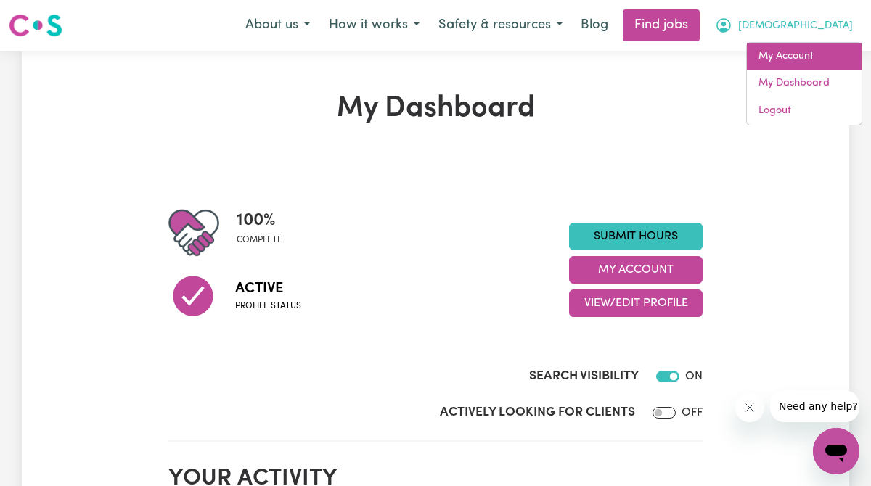
click at [795, 57] on link "My Account" at bounding box center [804, 57] width 115 height 28
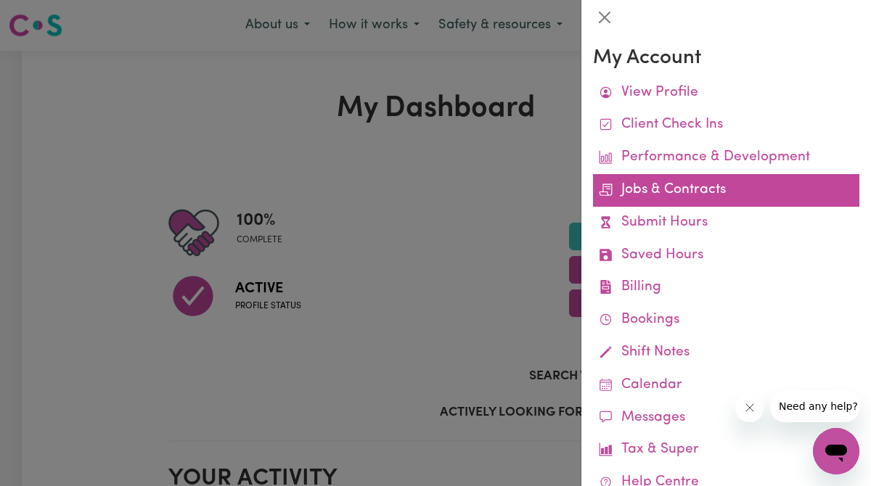
click at [689, 203] on link "Jobs & Contracts" at bounding box center [726, 190] width 266 height 33
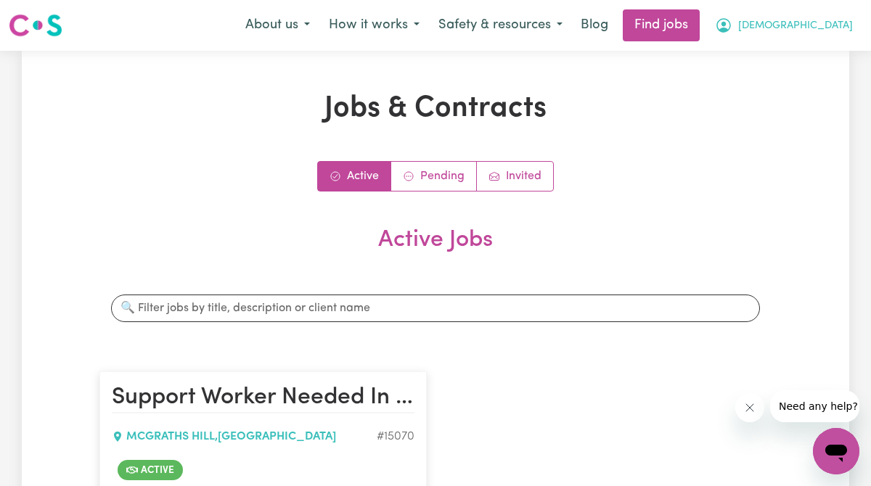
click at [793, 20] on span "[DEMOGRAPHIC_DATA]" at bounding box center [795, 26] width 115 height 16
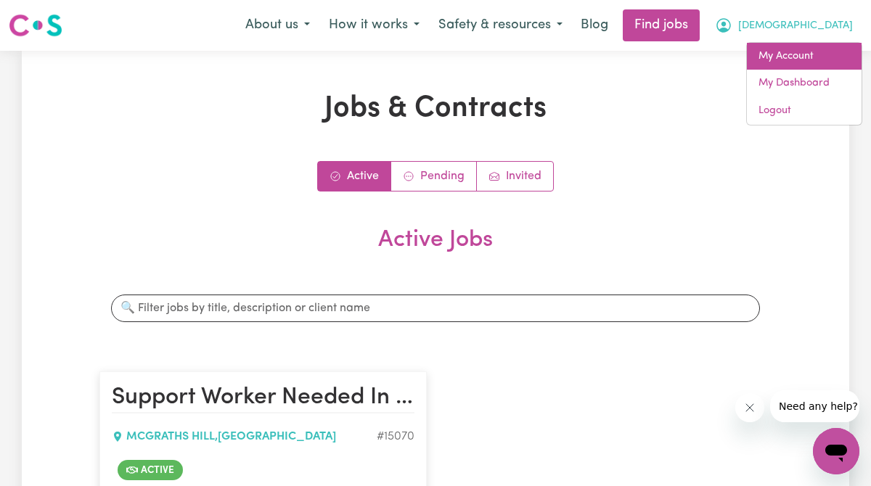
click at [781, 53] on link "My Account" at bounding box center [804, 57] width 115 height 28
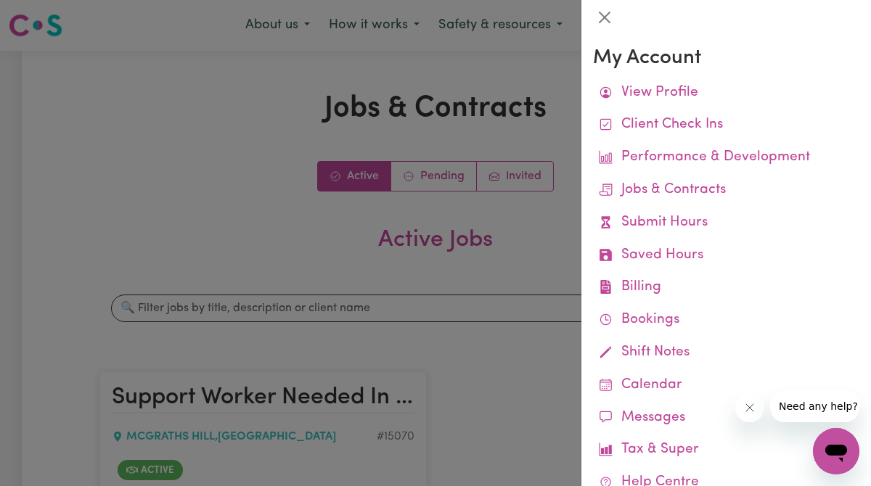
click at [517, 158] on div at bounding box center [435, 243] width 871 height 486
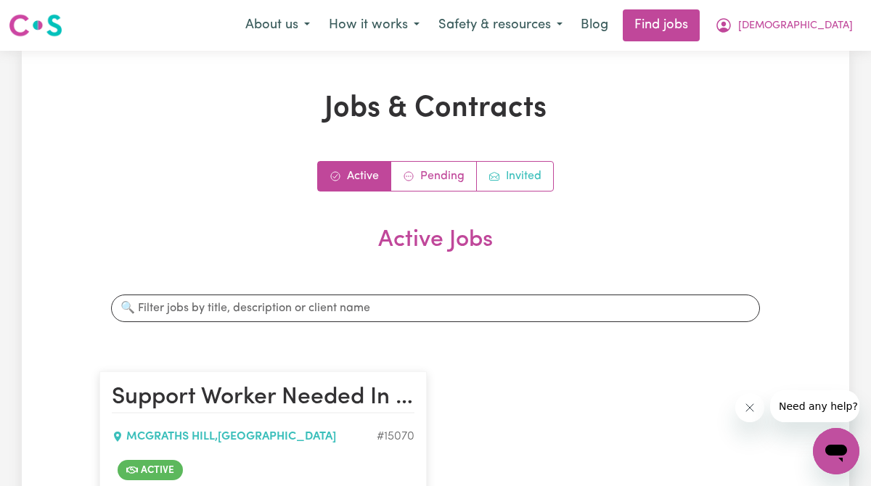
click at [516, 173] on link "Invited" at bounding box center [515, 176] width 76 height 29
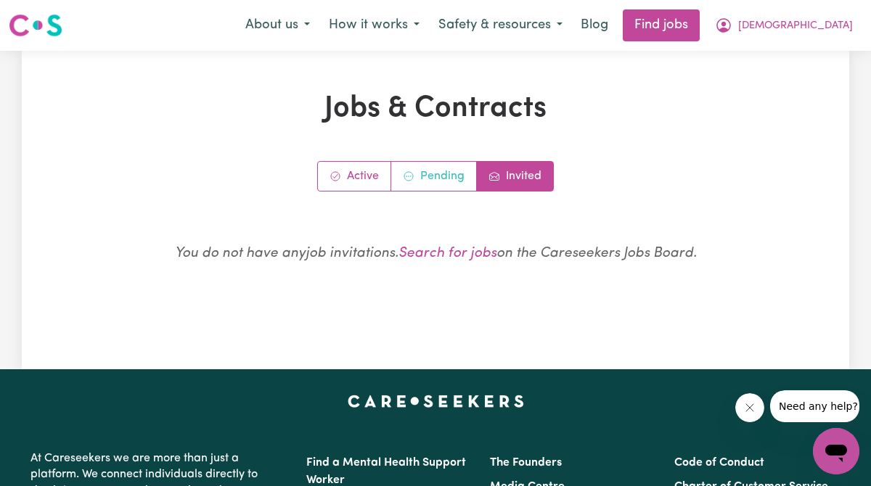
click at [422, 176] on link "Pending" at bounding box center [434, 176] width 86 height 29
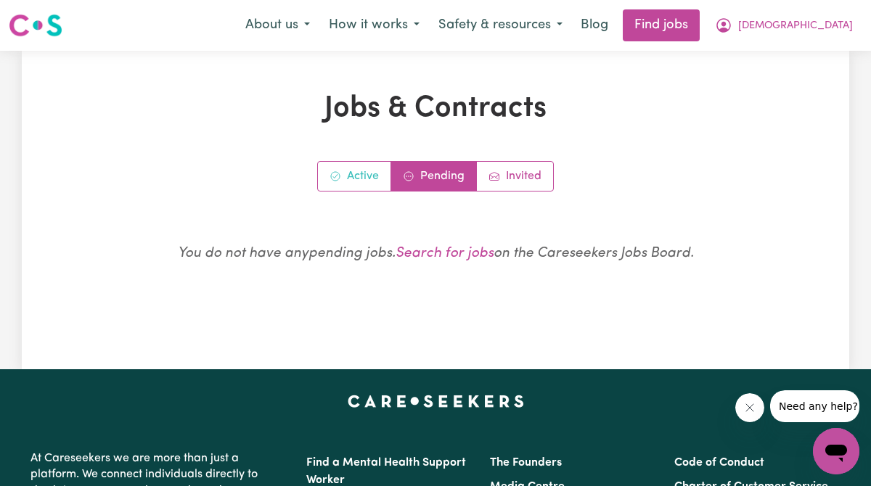
click at [350, 177] on link "Active" at bounding box center [354, 176] width 73 height 29
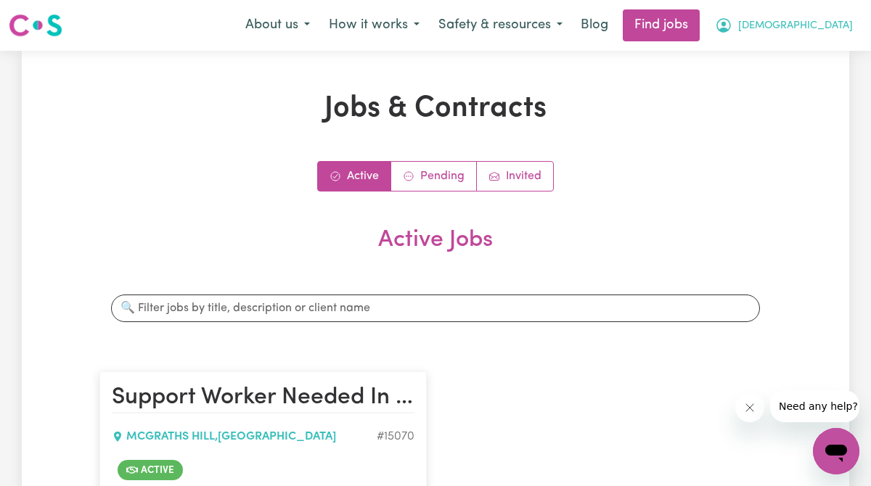
click at [798, 20] on span "[DEMOGRAPHIC_DATA]" at bounding box center [795, 26] width 115 height 16
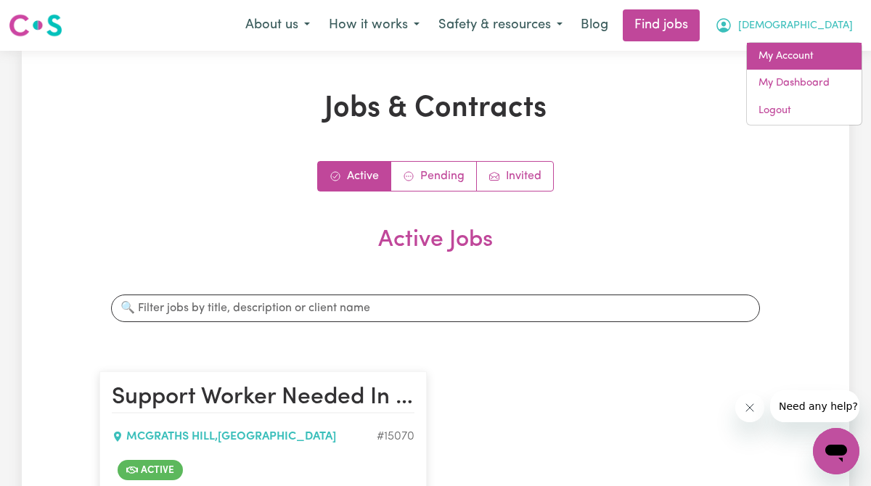
click at [782, 56] on link "My Account" at bounding box center [804, 57] width 115 height 28
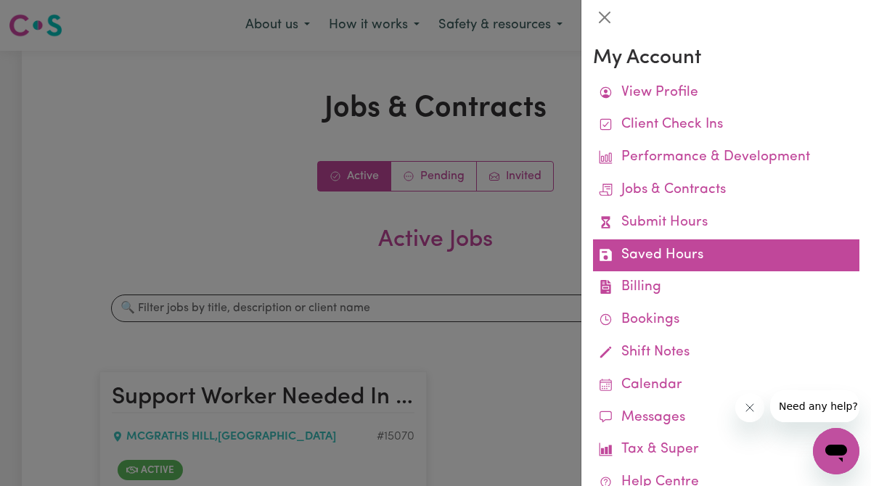
click at [726, 252] on link "Saved Hours" at bounding box center [726, 255] width 266 height 33
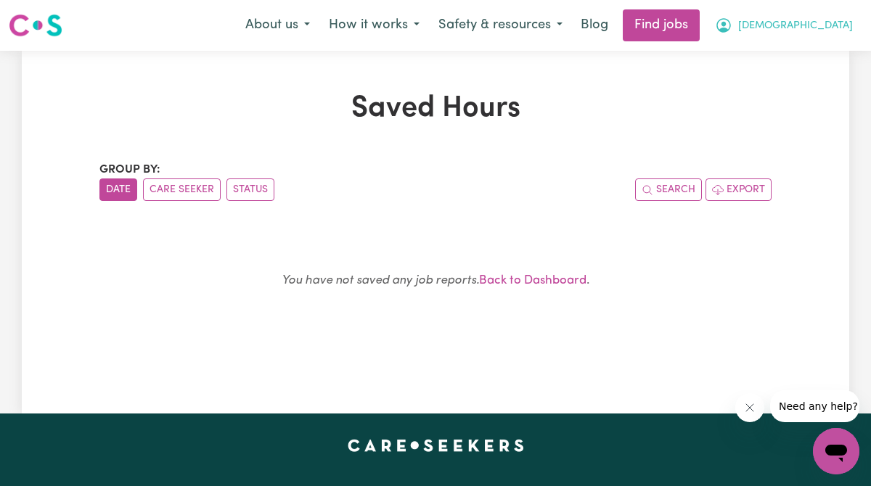
click at [810, 27] on span "[DEMOGRAPHIC_DATA]" at bounding box center [795, 26] width 115 height 16
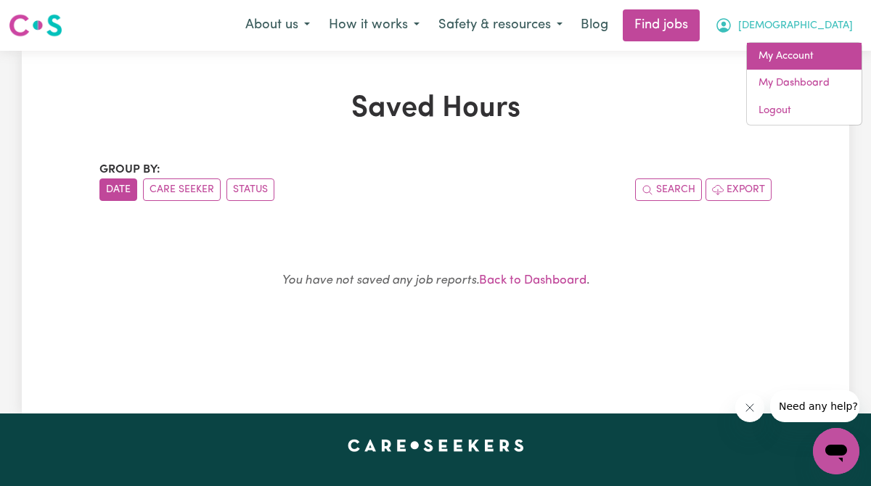
click at [790, 57] on link "My Account" at bounding box center [804, 57] width 115 height 28
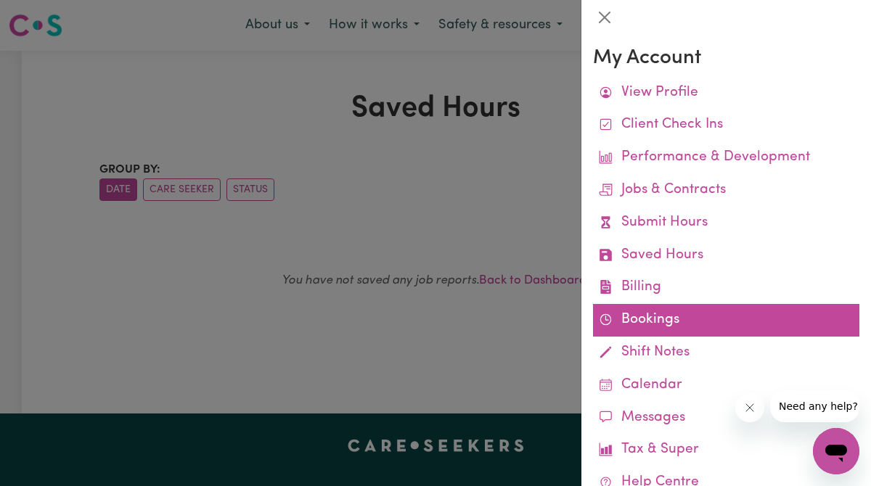
click at [626, 317] on link "Bookings" at bounding box center [726, 320] width 266 height 33
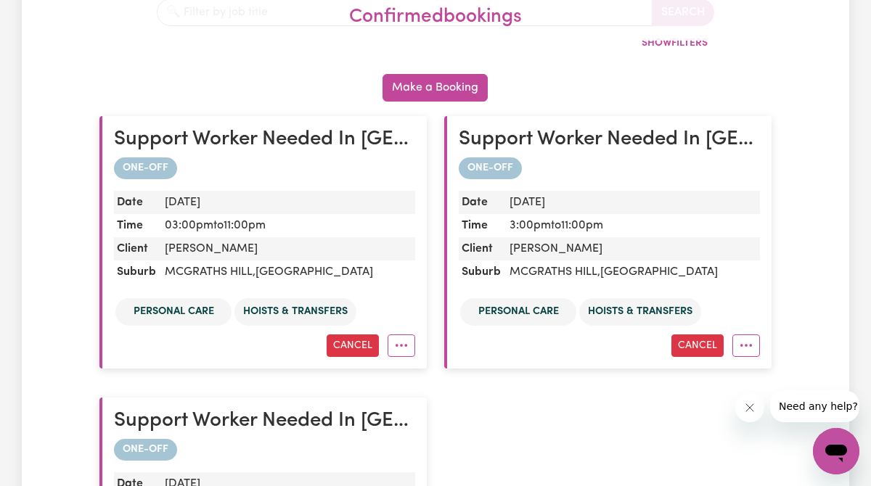
scroll to position [321, 0]
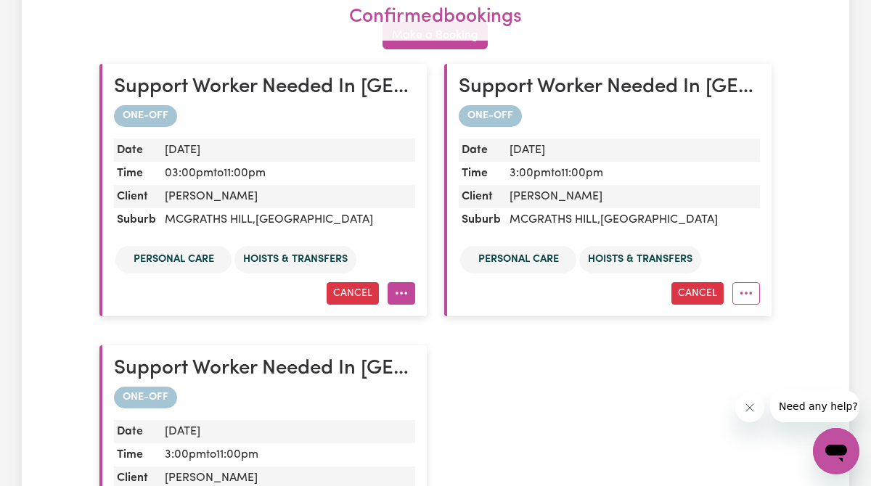
click at [401, 295] on icon "More options" at bounding box center [401, 293] width 15 height 15
click at [590, 387] on div "Support Worker Needed In [GEOGRAPHIC_DATA], [GEOGRAPHIC_DATA] ONE-OFF Date [DAT…" at bounding box center [435, 330] width 689 height 563
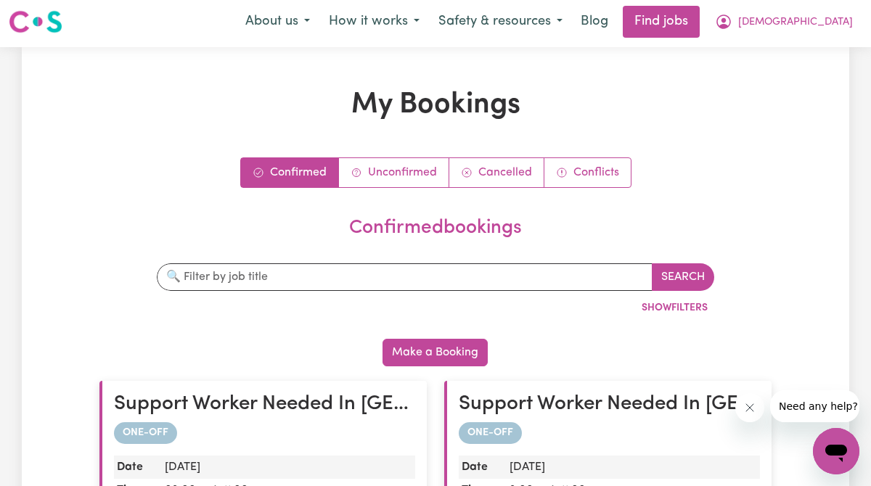
scroll to position [0, 0]
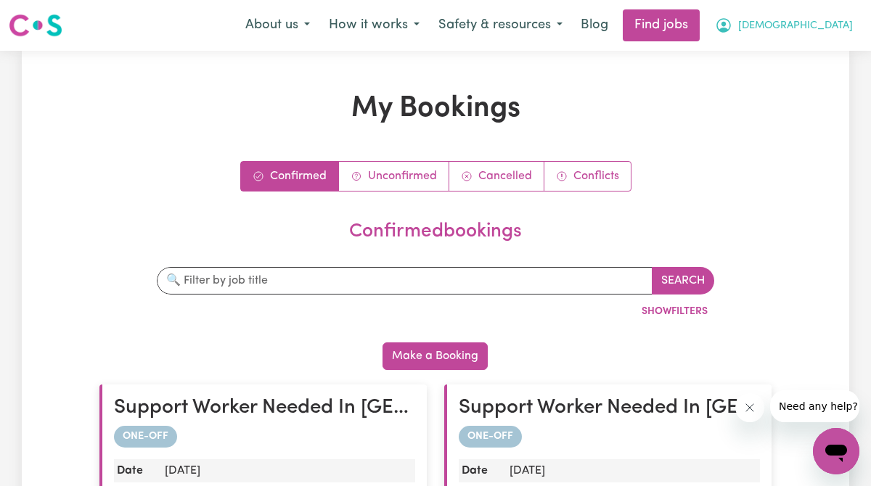
click at [829, 12] on button "[DEMOGRAPHIC_DATA]" at bounding box center [783, 25] width 157 height 30
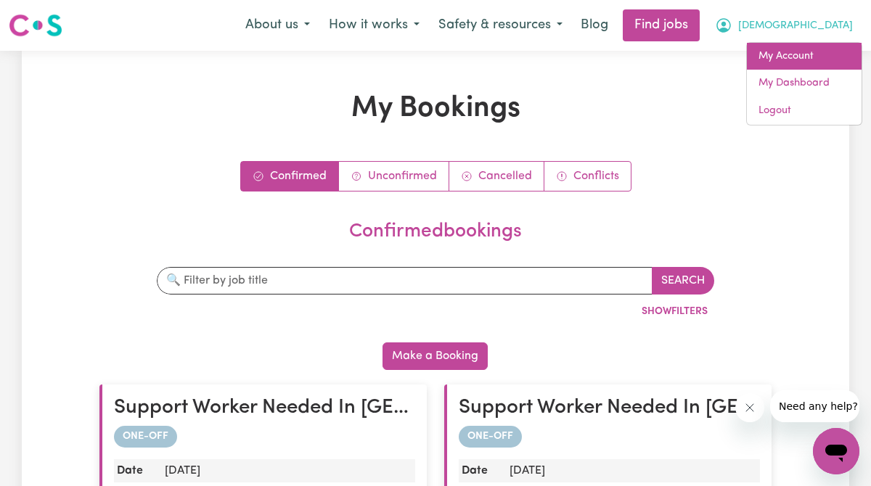
click at [803, 53] on link "My Account" at bounding box center [804, 57] width 115 height 28
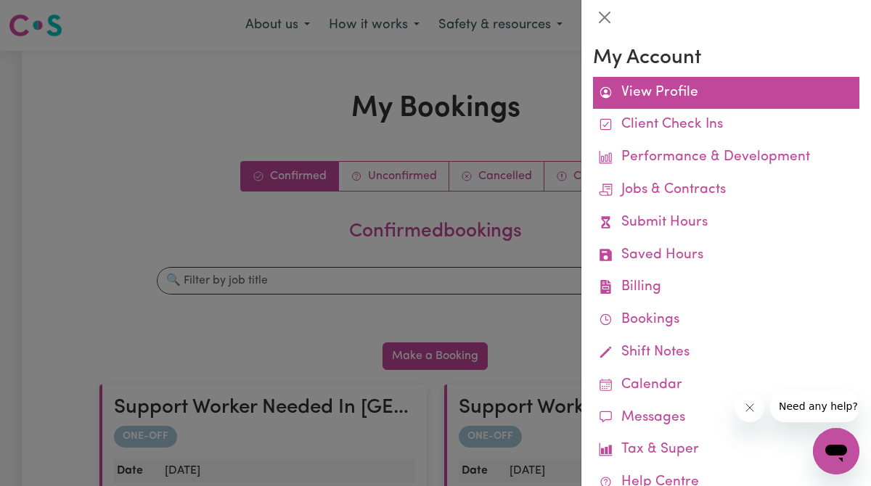
click at [681, 86] on link "View Profile" at bounding box center [726, 93] width 266 height 33
